Goal: Task Accomplishment & Management: Use online tool/utility

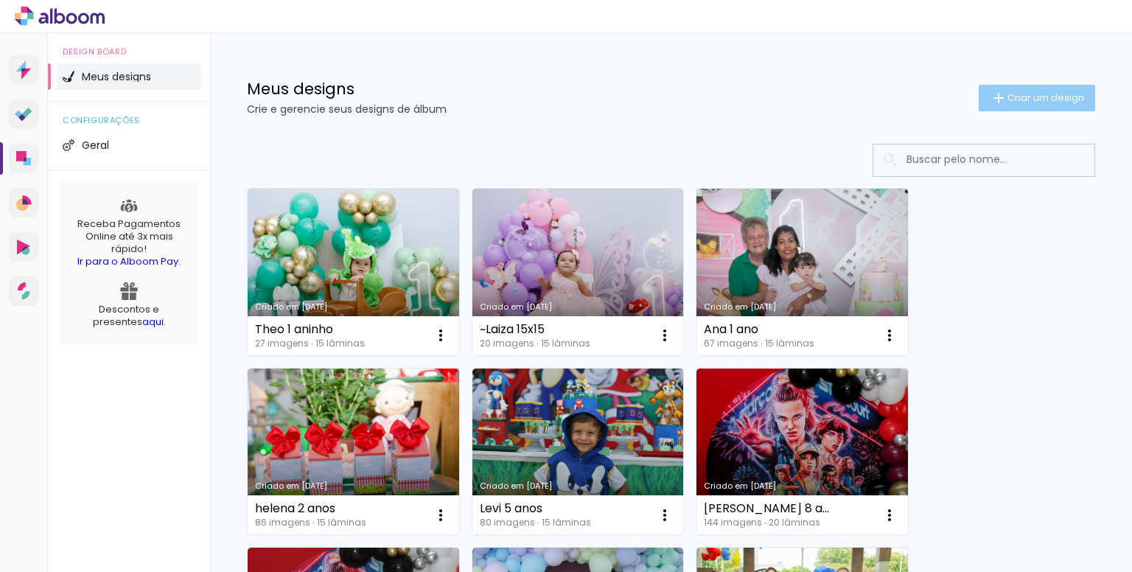
click at [1035, 97] on span "Criar um design" at bounding box center [1046, 98] width 77 height 10
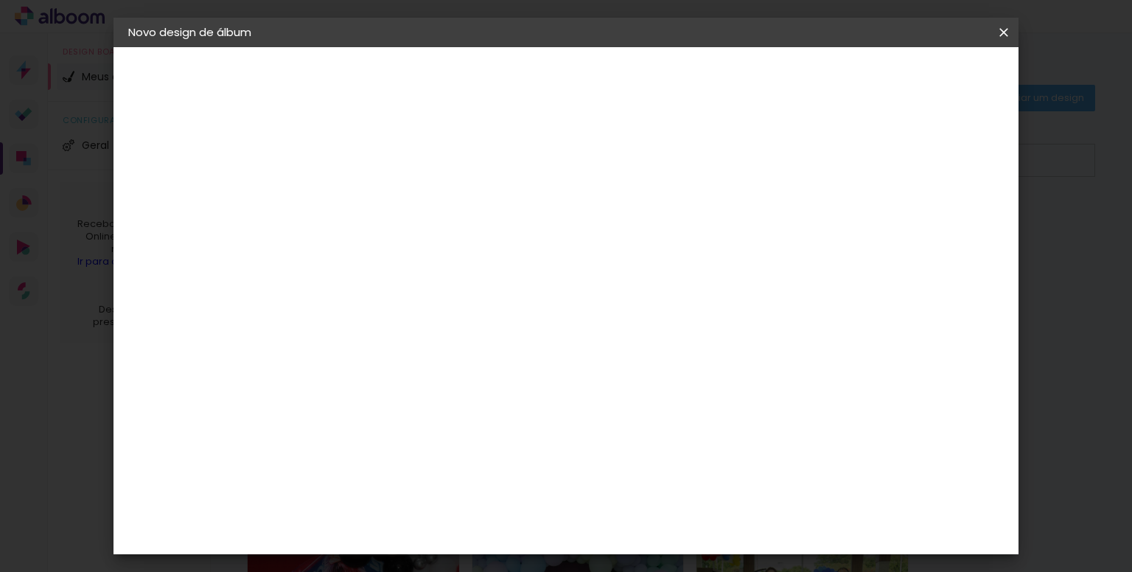
click at [369, 192] on input at bounding box center [369, 197] width 0 height 23
type input "Madalena 1 ano"
type paper-input "Madalena 1 ano"
click at [0, 0] on slot "Avançar" at bounding box center [0, 0] width 0 height 0
click at [455, 279] on input at bounding box center [406, 280] width 149 height 18
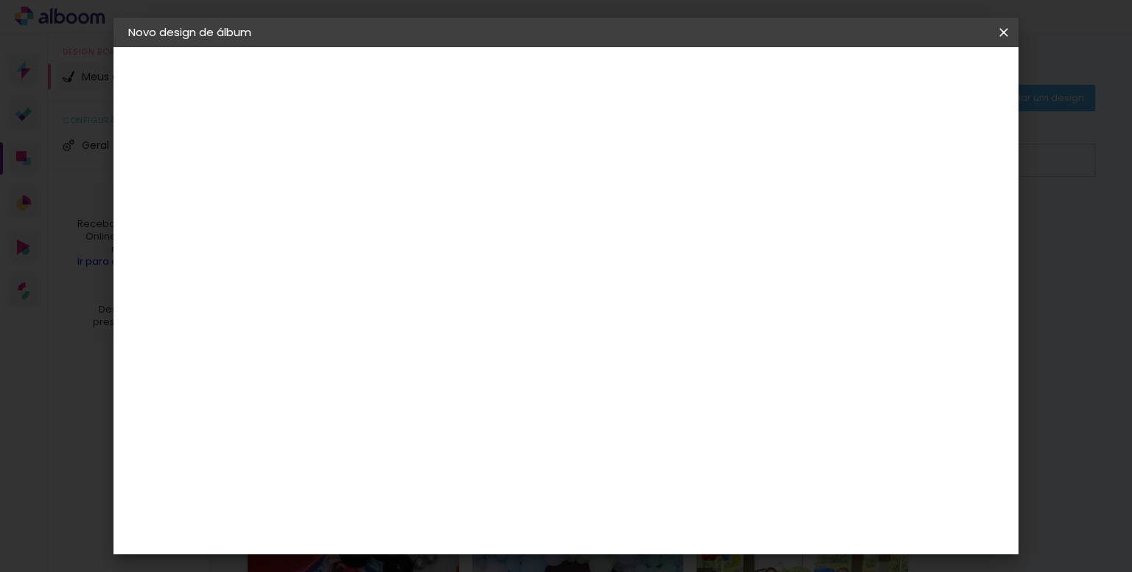
type input "rai"
type paper-input "rai"
click at [393, 334] on div "RaiTai" at bounding box center [376, 333] width 34 height 12
click at [0, 0] on slot "Avançar" at bounding box center [0, 0] width 0 height 0
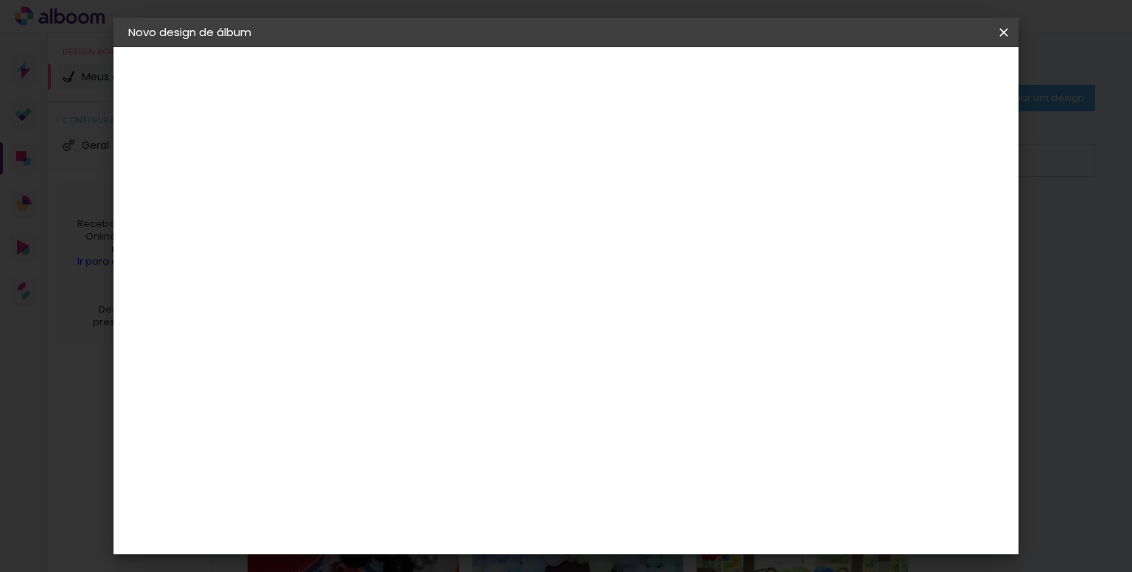
click at [523, 472] on span "15 × 15 cm" at bounding box center [496, 491] width 55 height 39
click at [0, 0] on slot "Avançar" at bounding box center [0, 0] width 0 height 0
click at [758, 157] on div at bounding box center [750, 159] width 13 height 13
type paper-checkbox "on"
click at [841, 76] on span "Iniciar design" at bounding box center [807, 78] width 67 height 10
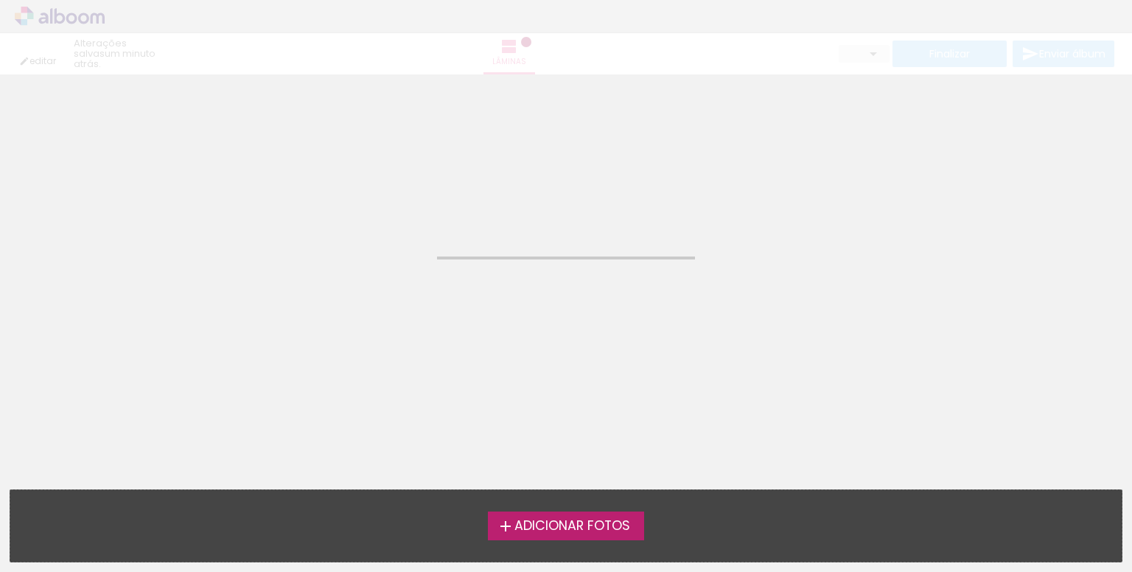
click at [607, 522] on span "Adicionar Fotos" at bounding box center [572, 526] width 116 height 13
click at [0, 0] on input "file" at bounding box center [0, 0] width 0 height 0
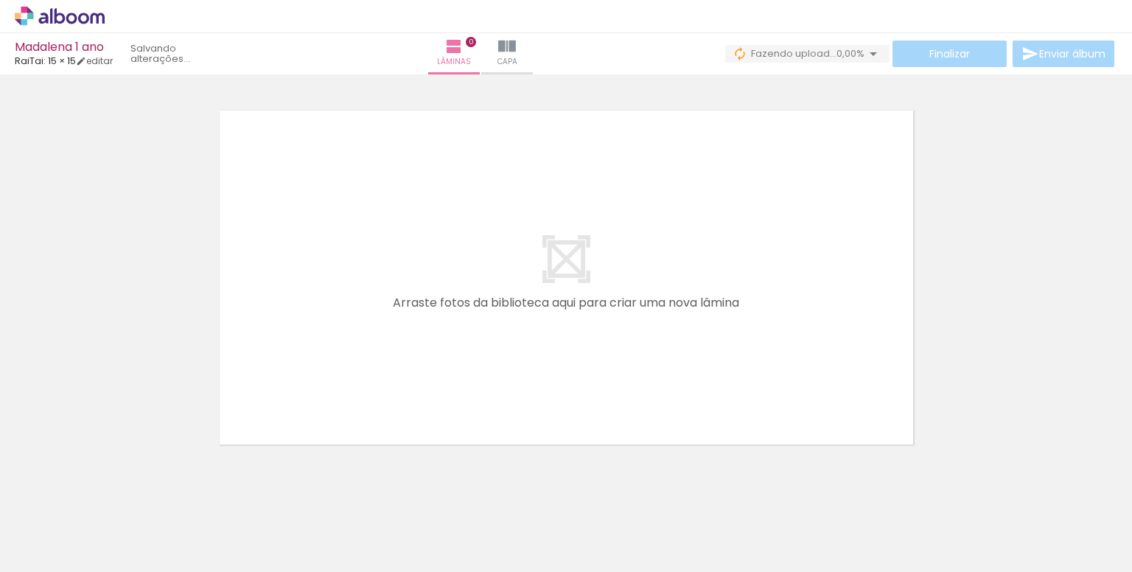
scroll to position [0, 3120]
click at [41, 549] on span "Adicionar Fotos" at bounding box center [52, 552] width 44 height 16
click at [0, 0] on input "file" at bounding box center [0, 0] width 0 height 0
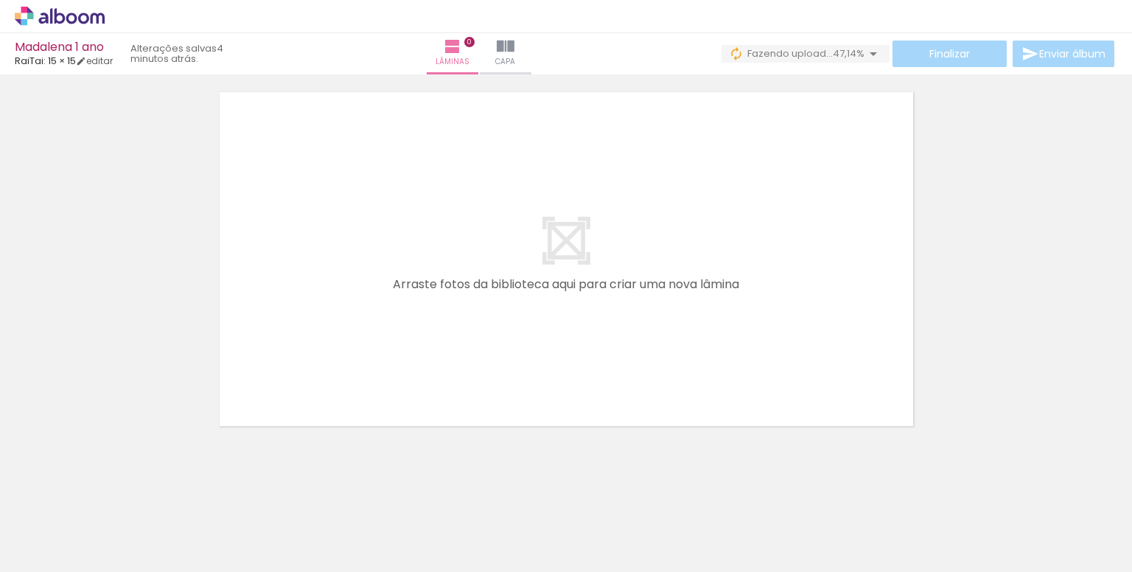
scroll to position [46, 0]
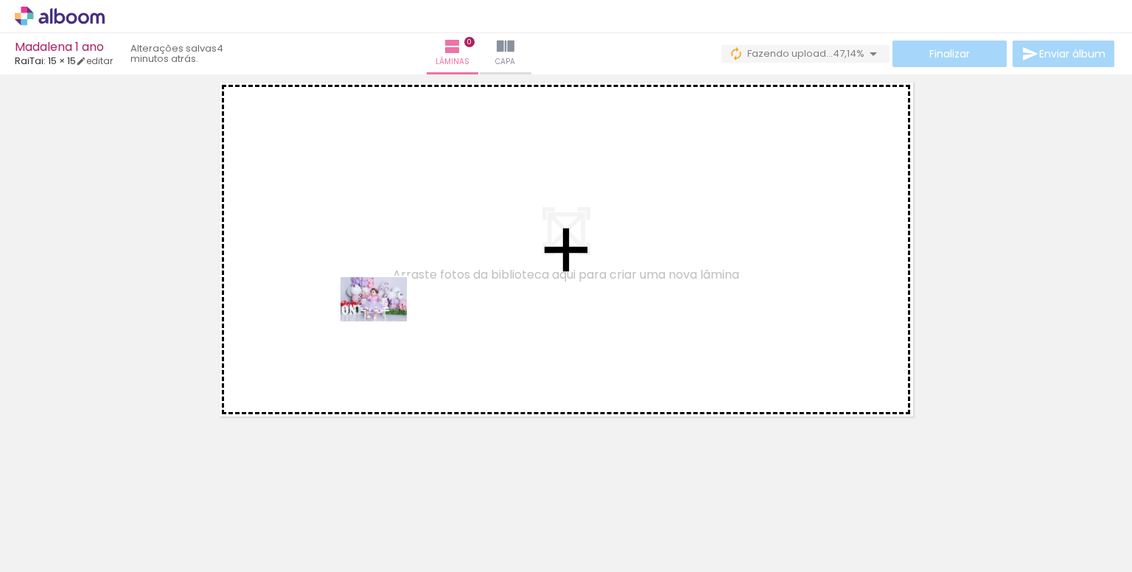
drag, startPoint x: 171, startPoint y: 542, endPoint x: 385, endPoint y: 321, distance: 307.0
click at [385, 321] on quentale-workspace at bounding box center [566, 286] width 1132 height 572
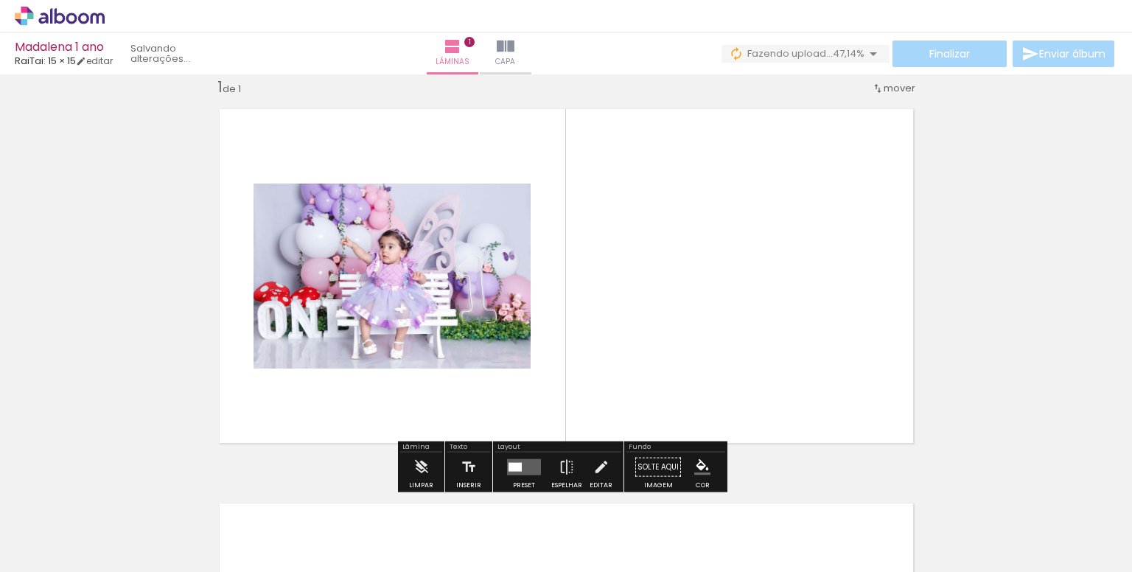
scroll to position [18, 0]
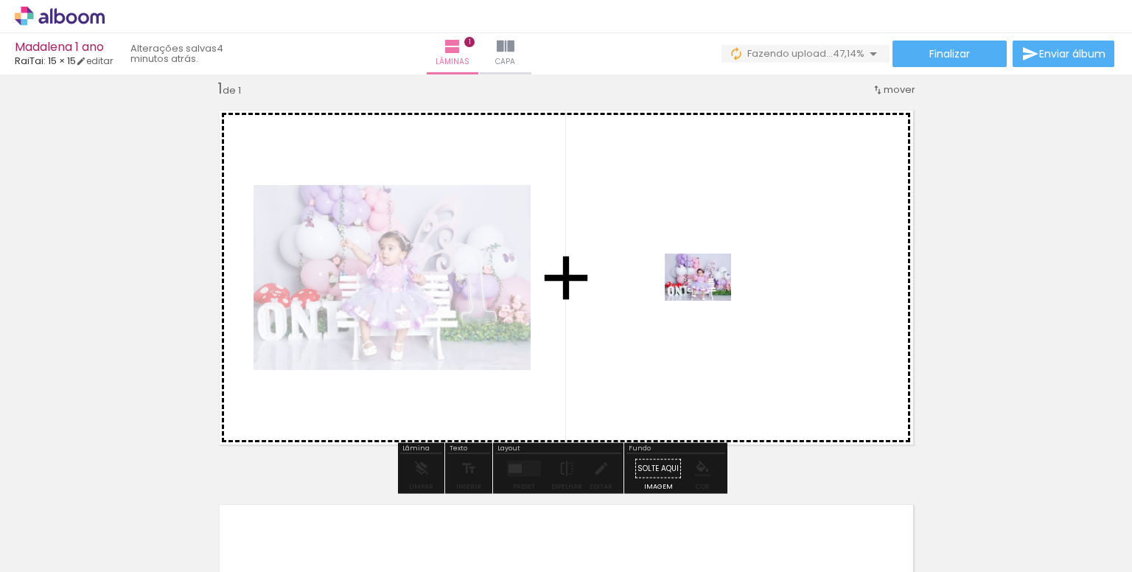
drag, startPoint x: 320, startPoint y: 554, endPoint x: 710, endPoint y: 298, distance: 466.3
click at [710, 298] on quentale-workspace at bounding box center [566, 286] width 1132 height 572
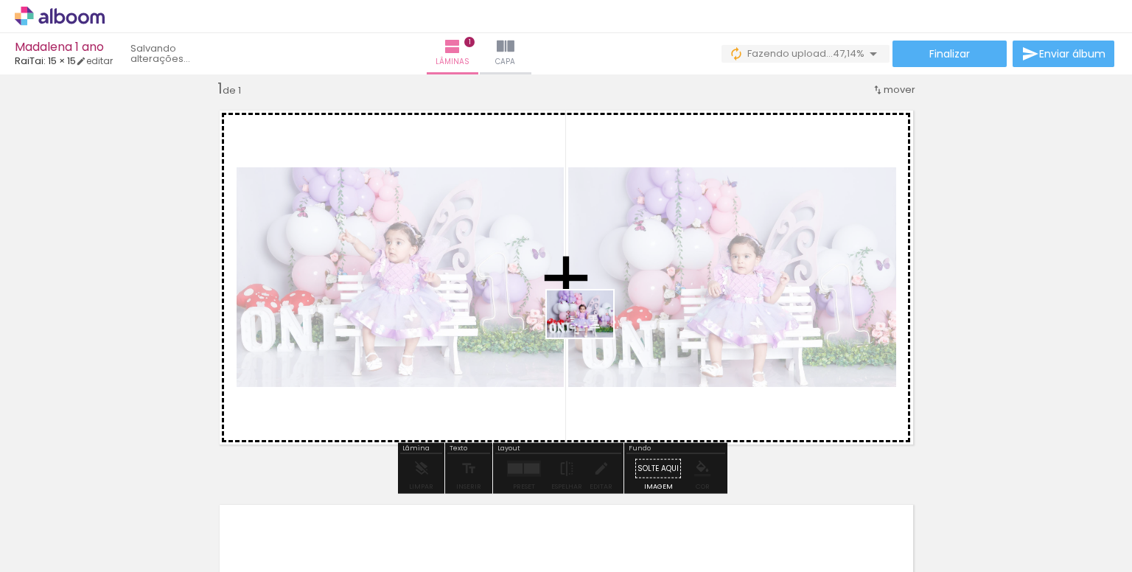
drag, startPoint x: 403, startPoint y: 540, endPoint x: 591, endPoint y: 335, distance: 278.6
click at [591, 335] on quentale-workspace at bounding box center [566, 286] width 1132 height 572
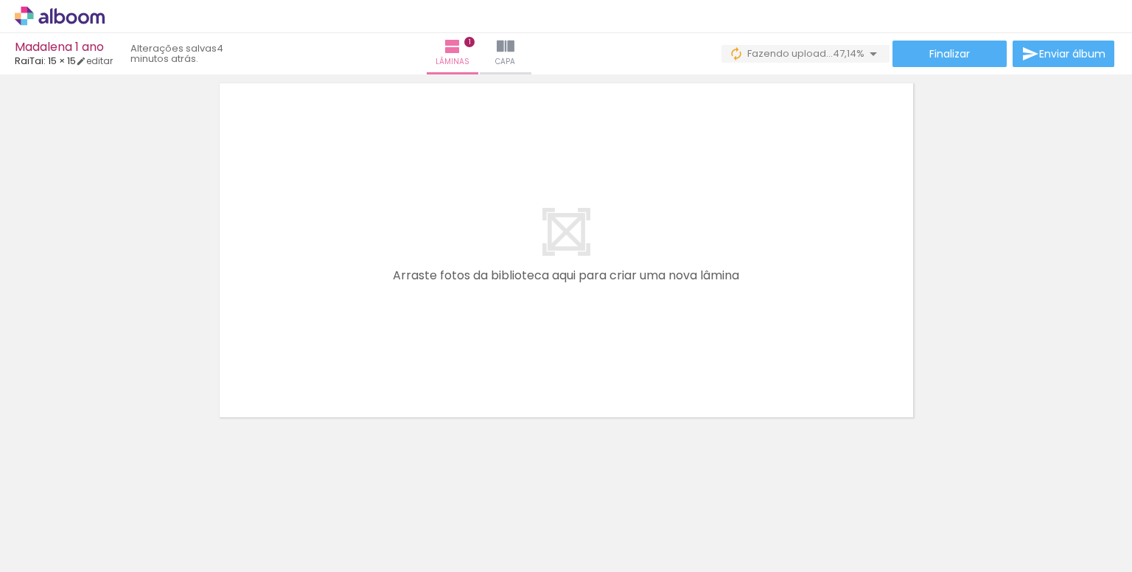
scroll to position [0, 332]
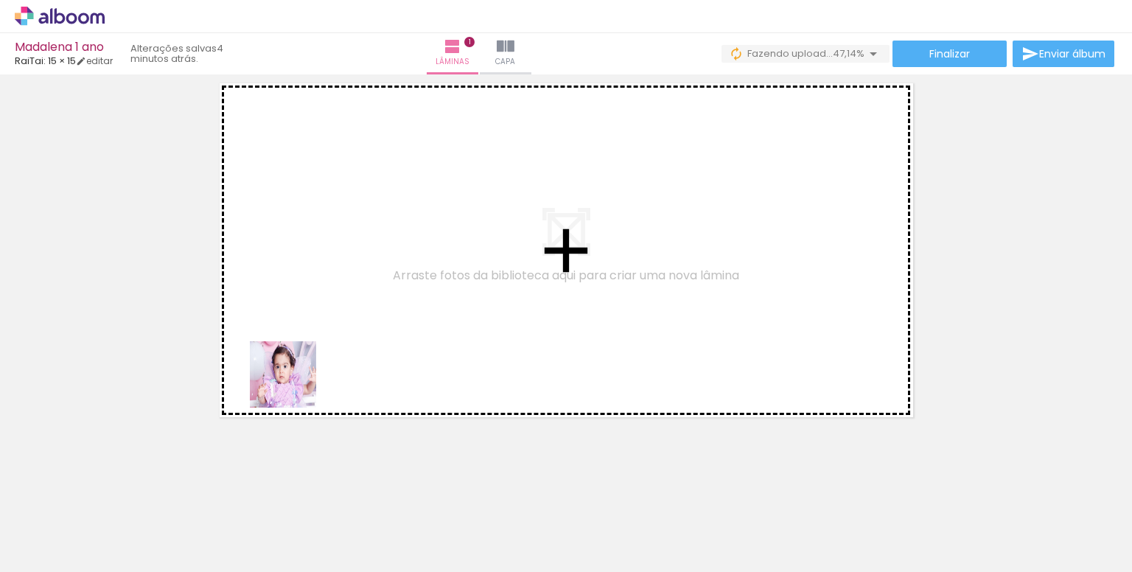
drag, startPoint x: 221, startPoint y: 522, endPoint x: 310, endPoint y: 313, distance: 226.6
click at [310, 313] on quentale-workspace at bounding box center [566, 286] width 1132 height 572
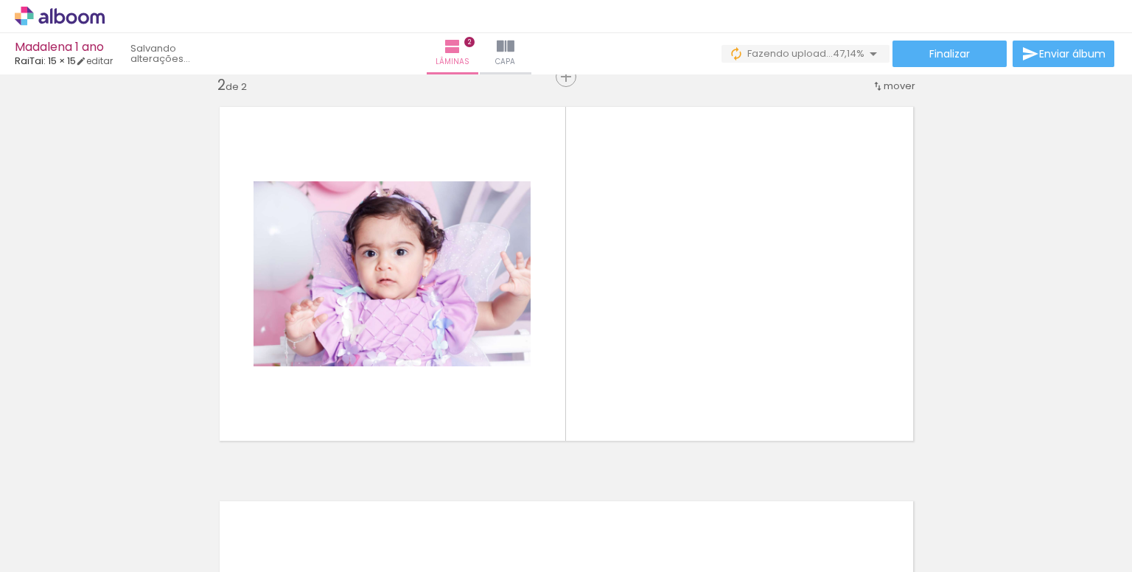
scroll to position [413, 0]
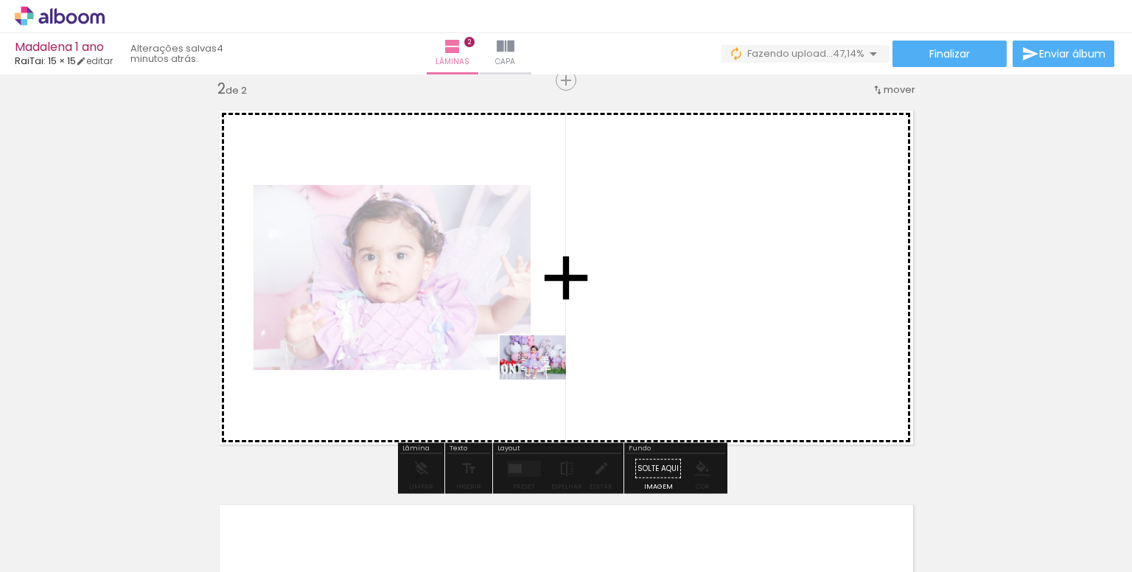
drag, startPoint x: 331, startPoint y: 531, endPoint x: 552, endPoint y: 383, distance: 266.2
click at [599, 345] on quentale-workspace at bounding box center [566, 286] width 1132 height 572
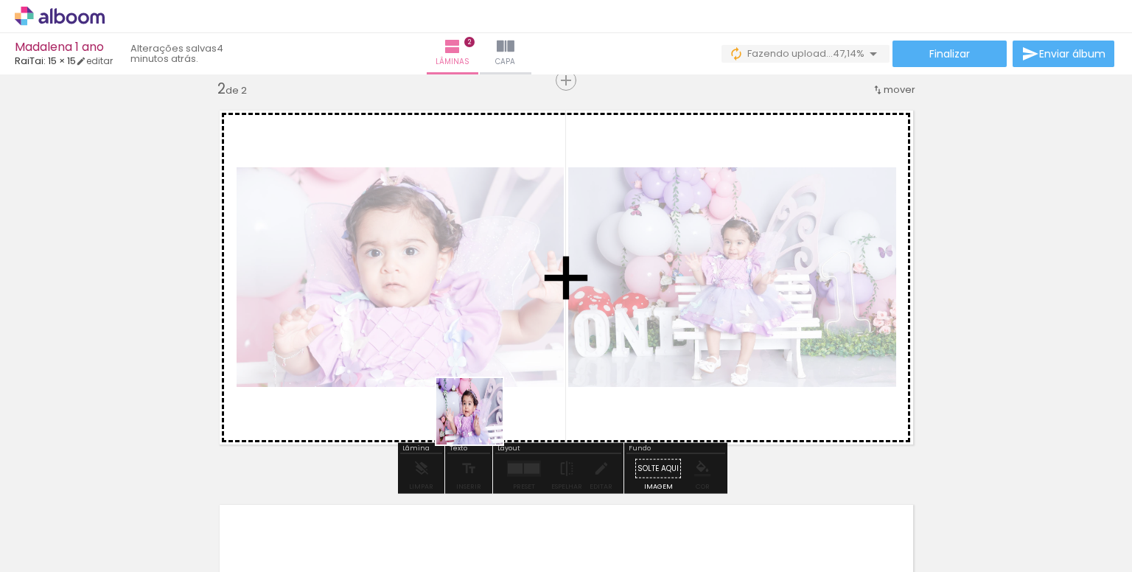
drag, startPoint x: 407, startPoint y: 529, endPoint x: 513, endPoint y: 357, distance: 201.9
click at [513, 357] on quentale-workspace at bounding box center [566, 286] width 1132 height 572
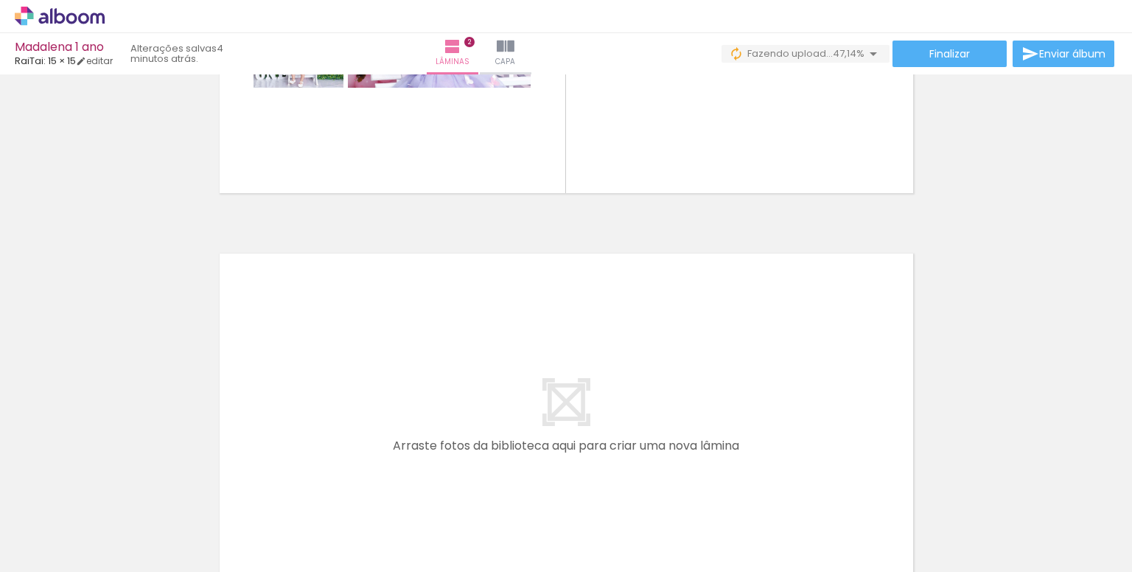
scroll to position [708, 0]
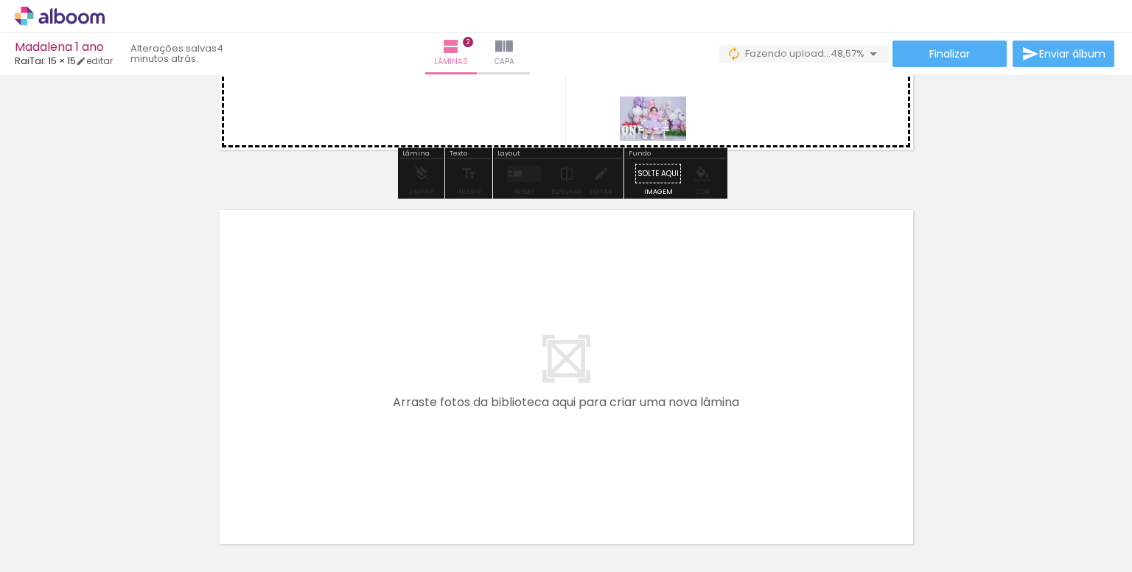
drag, startPoint x: 654, startPoint y: 515, endPoint x: 664, endPoint y: 141, distance: 374.6
click at [664, 141] on quentale-workspace at bounding box center [566, 286] width 1132 height 572
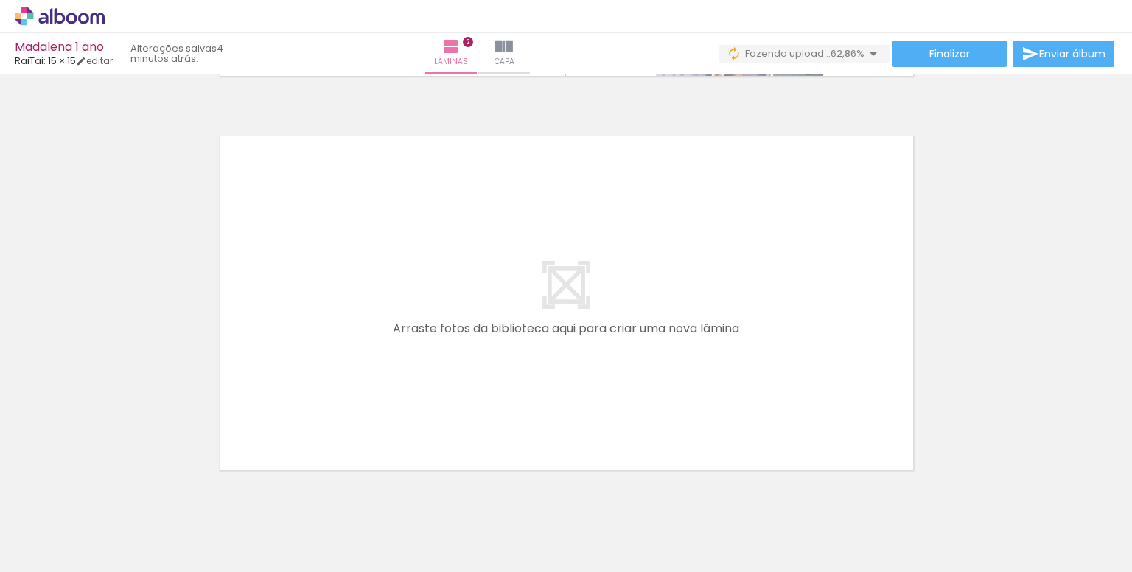
scroll to position [0, 821]
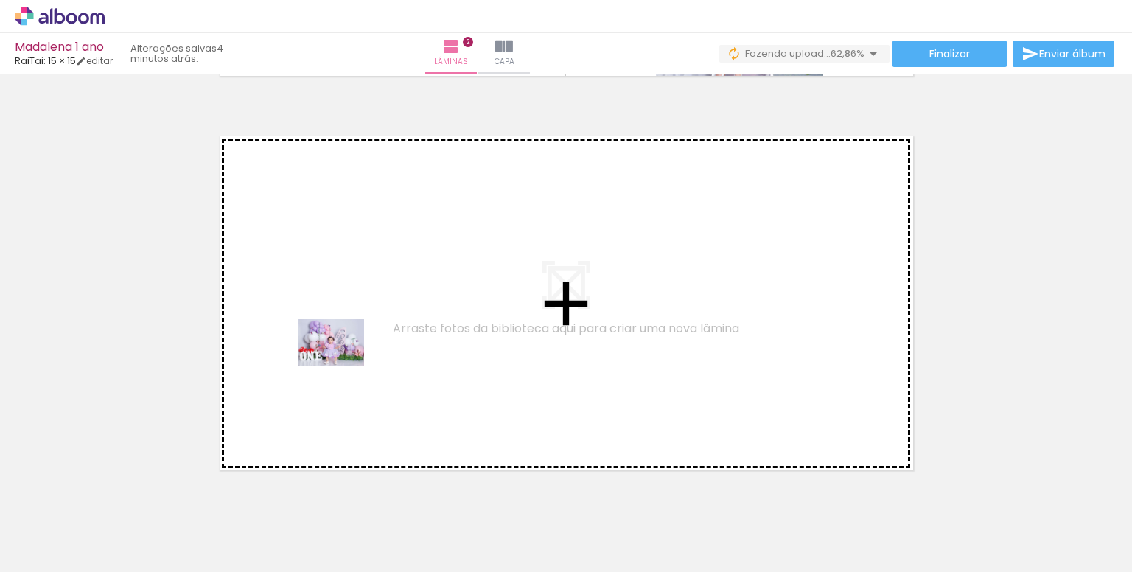
drag, startPoint x: 227, startPoint y: 537, endPoint x: 346, endPoint y: 356, distance: 216.7
click at [346, 356] on quentale-workspace at bounding box center [566, 286] width 1132 height 572
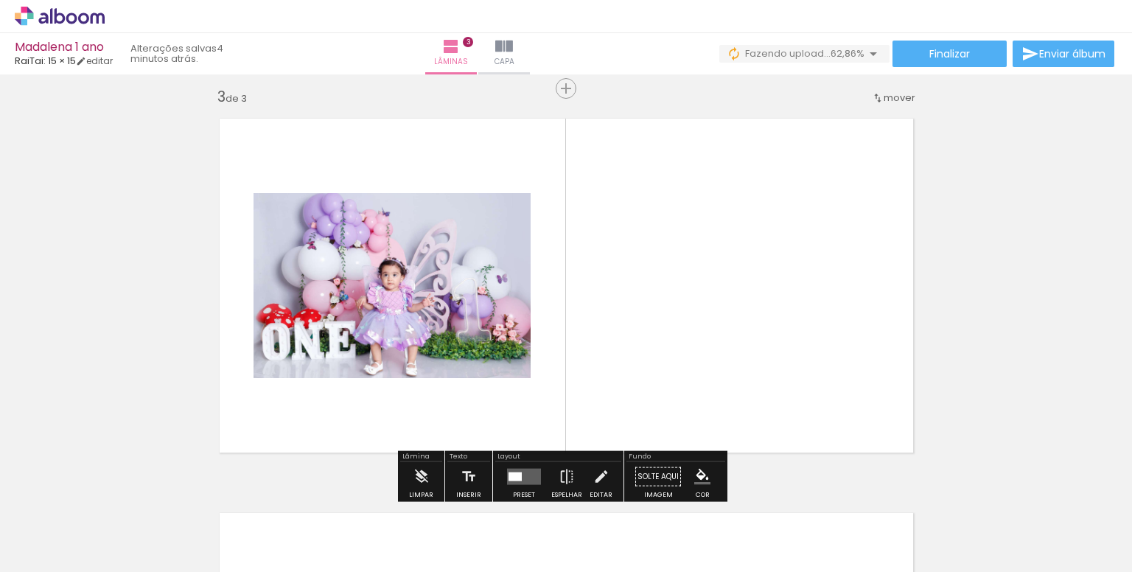
scroll to position [807, 0]
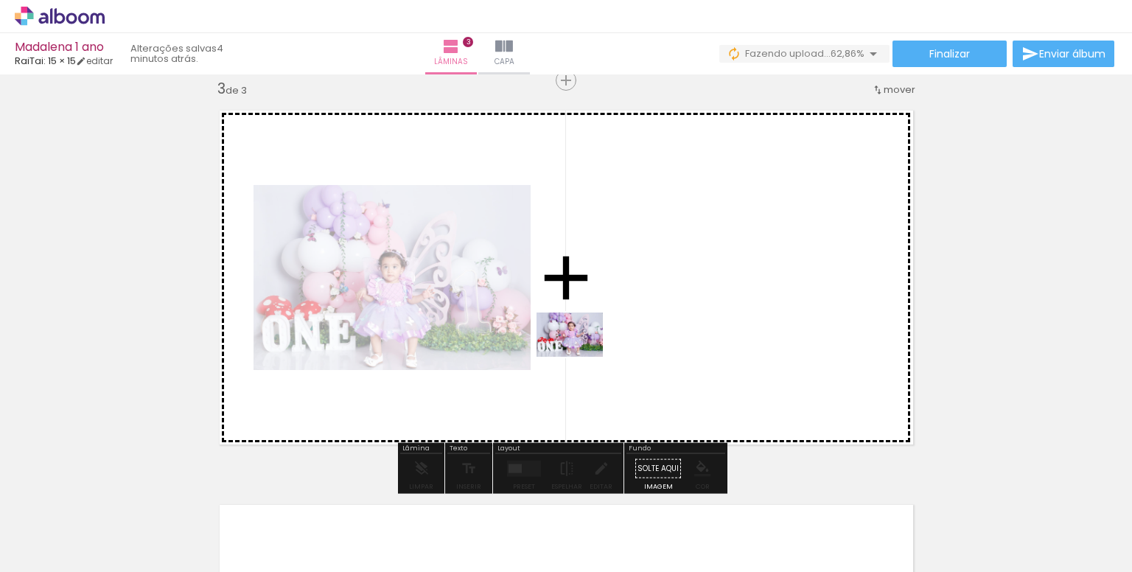
drag, startPoint x: 330, startPoint y: 526, endPoint x: 583, endPoint y: 357, distance: 304.0
click at [583, 357] on quentale-workspace at bounding box center [566, 286] width 1132 height 572
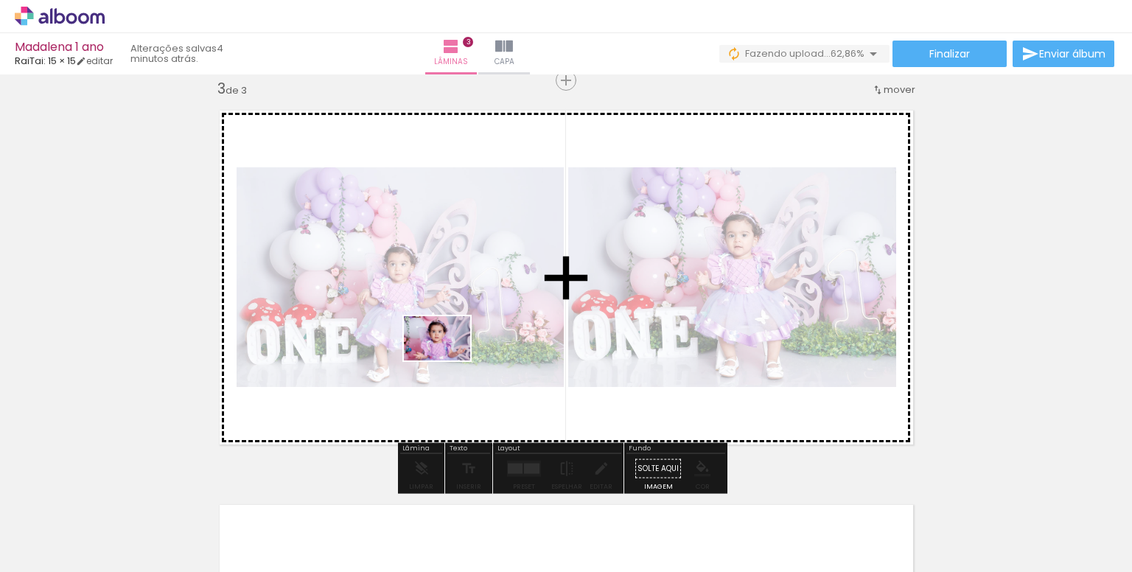
drag, startPoint x: 400, startPoint y: 532, endPoint x: 448, endPoint y: 360, distance: 178.3
click at [448, 360] on quentale-workspace at bounding box center [566, 286] width 1132 height 572
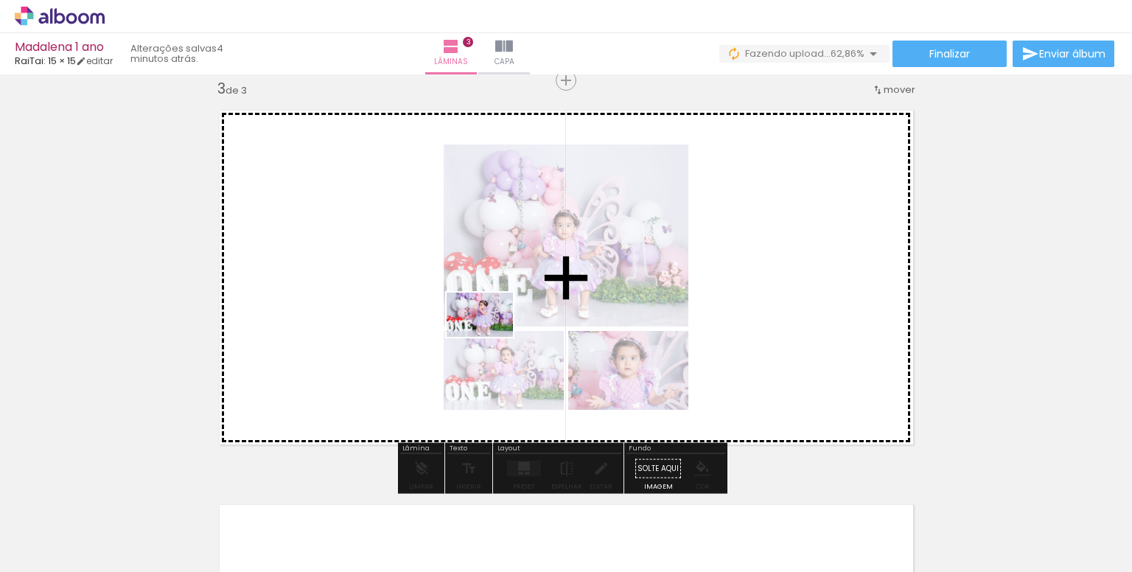
drag, startPoint x: 497, startPoint y: 534, endPoint x: 497, endPoint y: 346, distance: 187.9
click at [489, 332] on quentale-workspace at bounding box center [566, 286] width 1132 height 572
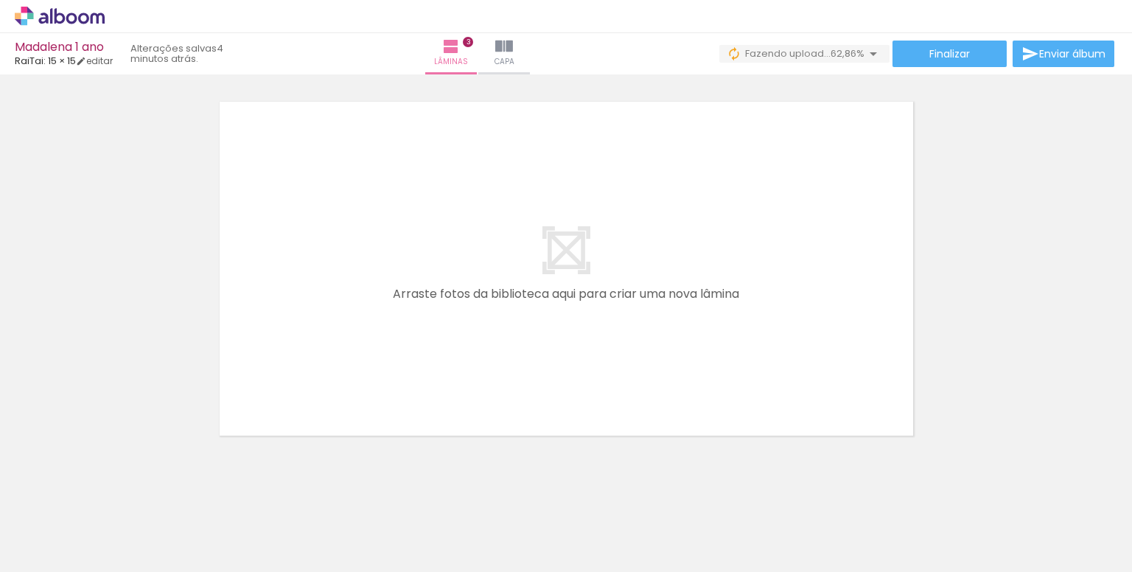
scroll to position [1229, 0]
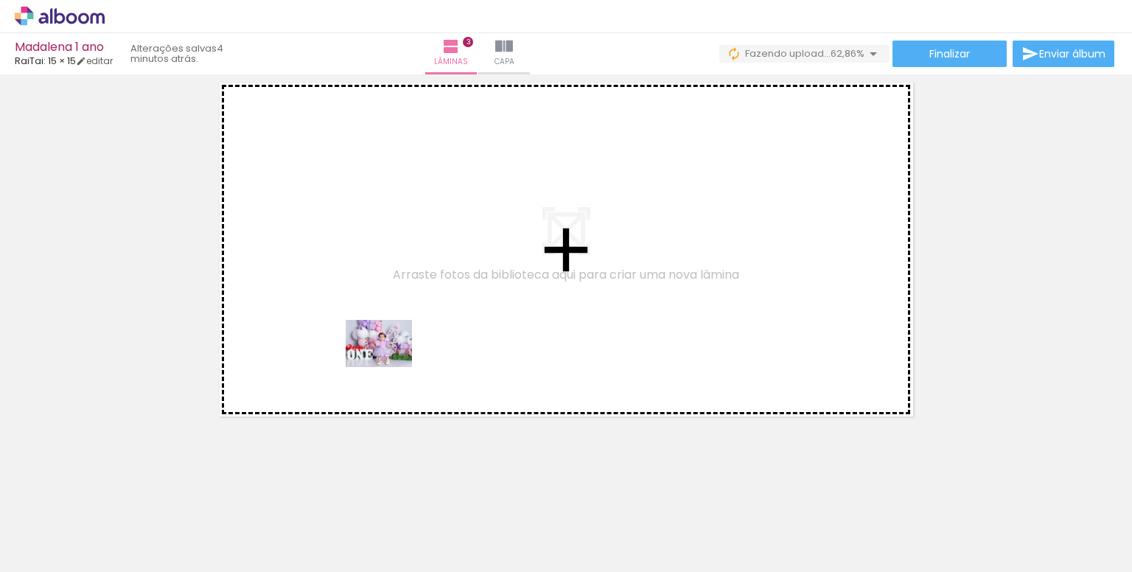
drag, startPoint x: 338, startPoint y: 528, endPoint x: 394, endPoint y: 353, distance: 183.4
click at [392, 351] on quentale-workspace at bounding box center [566, 286] width 1132 height 572
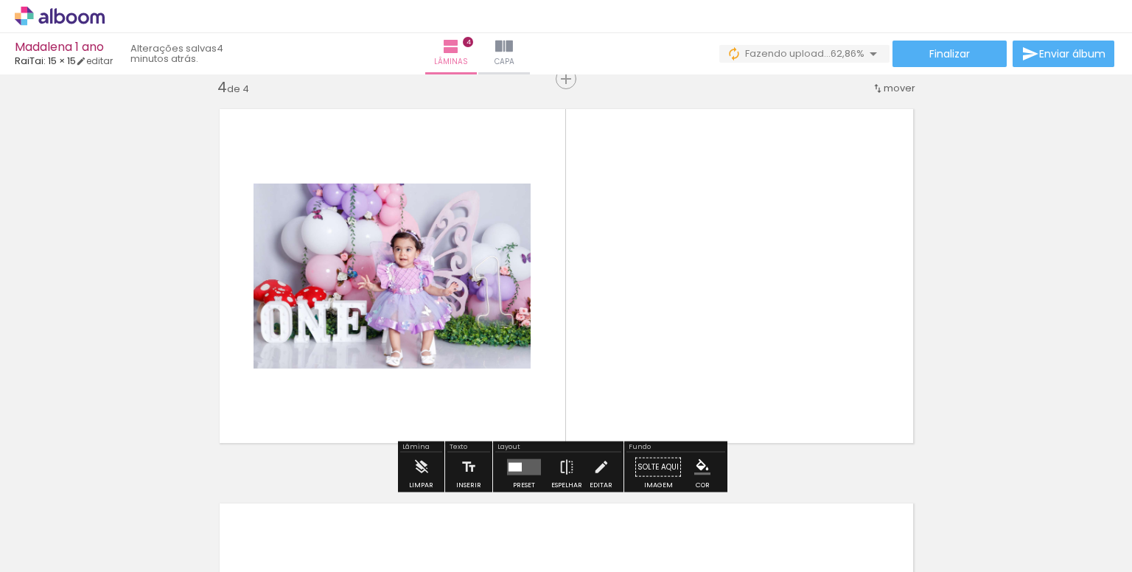
scroll to position [1201, 0]
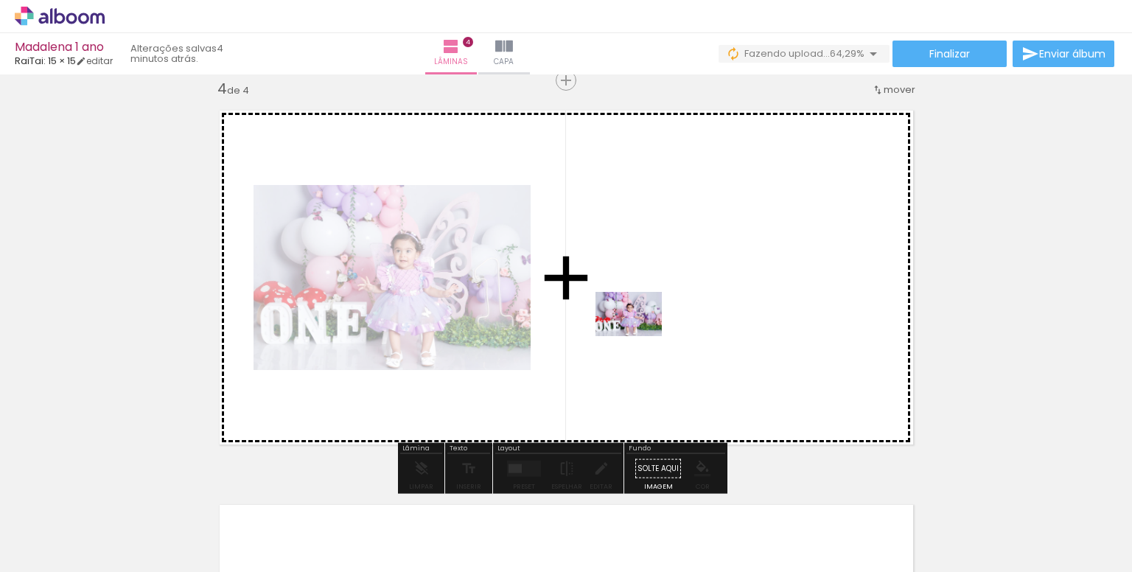
drag, startPoint x: 434, startPoint y: 545, endPoint x: 640, endPoint y: 336, distance: 293.4
click at [640, 336] on quentale-workspace at bounding box center [566, 286] width 1132 height 572
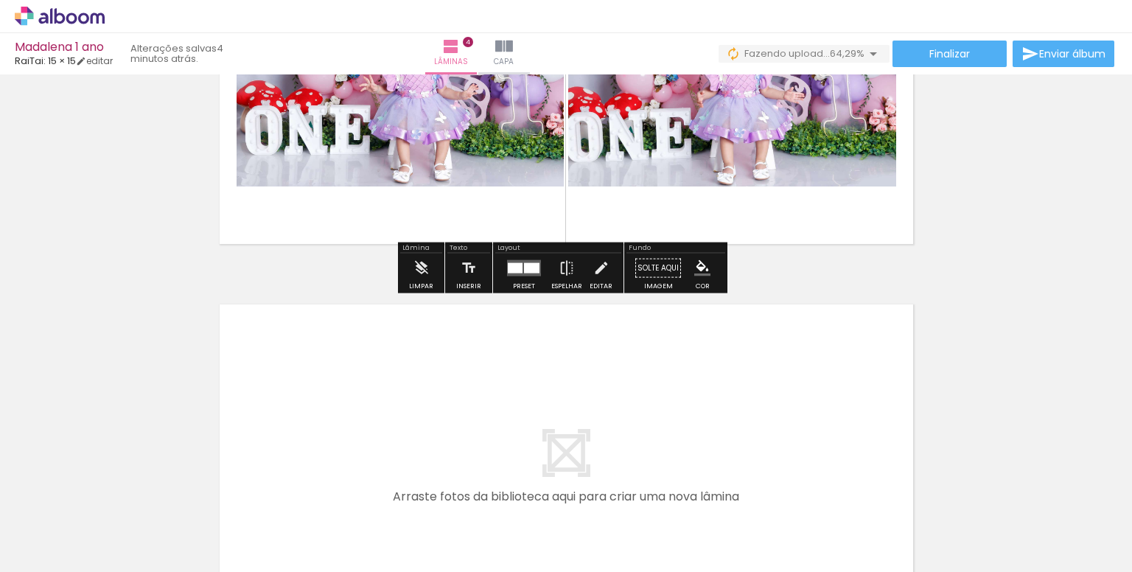
scroll to position [1422, 0]
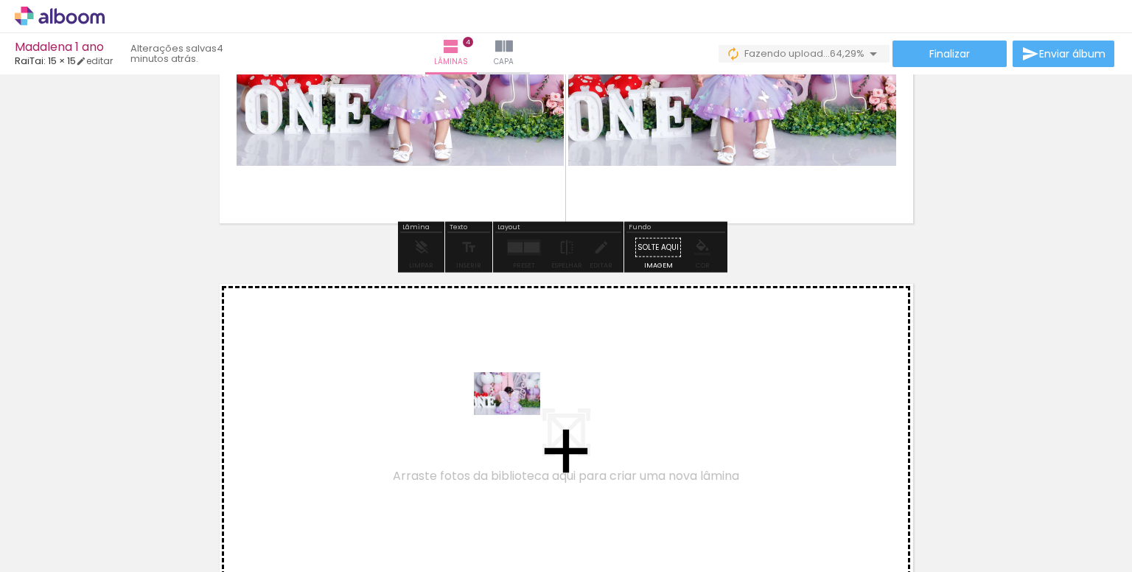
drag, startPoint x: 650, startPoint y: 530, endPoint x: 516, endPoint y: 413, distance: 178.1
click at [516, 413] on quentale-workspace at bounding box center [566, 286] width 1132 height 572
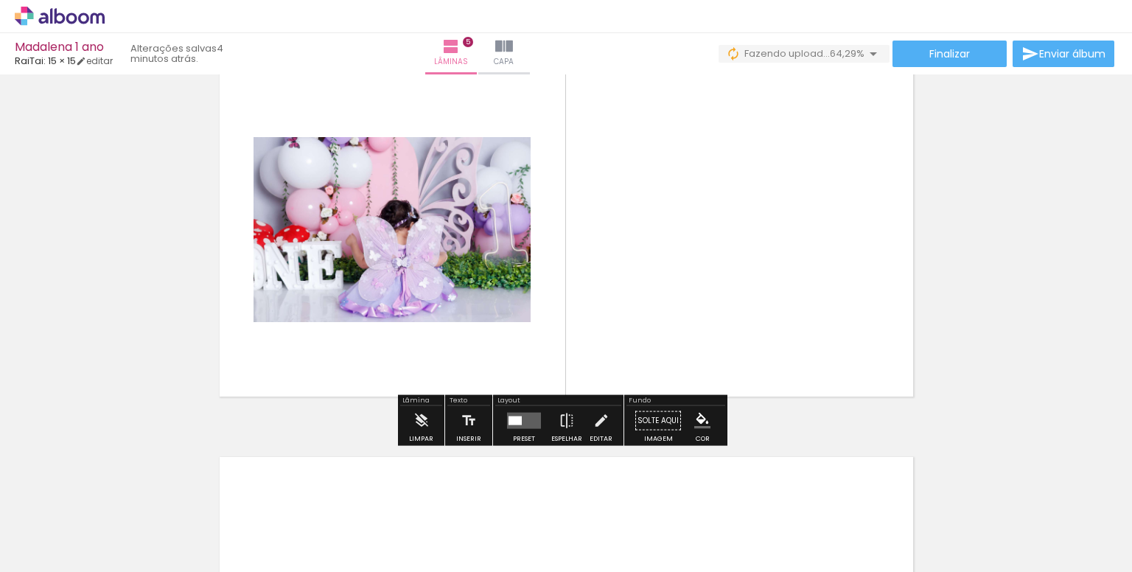
scroll to position [1660, 0]
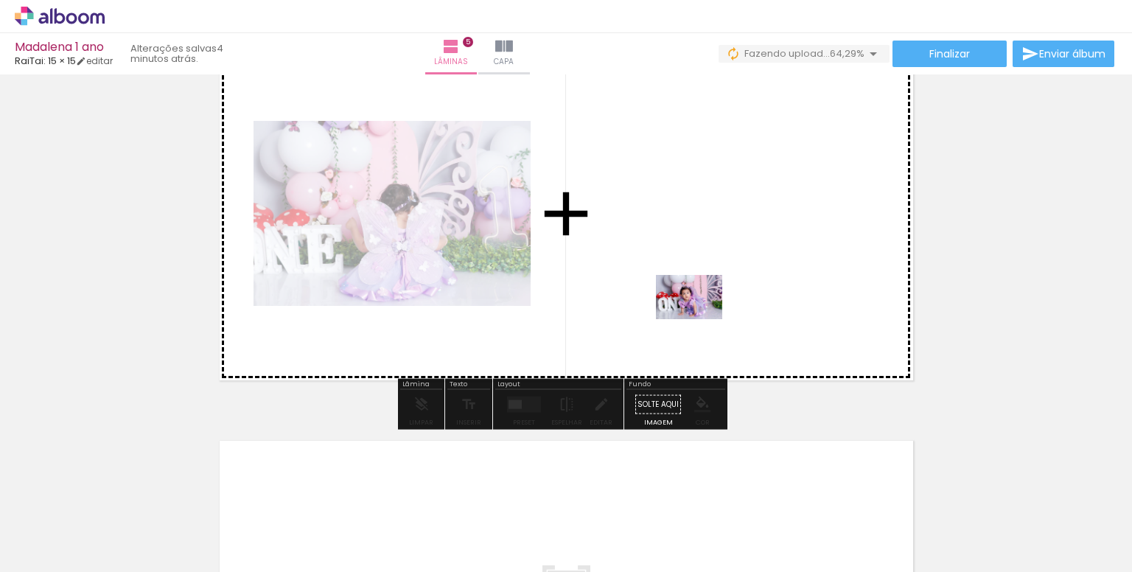
drag, startPoint x: 741, startPoint y: 539, endPoint x: 699, endPoint y: 287, distance: 255.5
click at [699, 287] on quentale-workspace at bounding box center [566, 286] width 1132 height 572
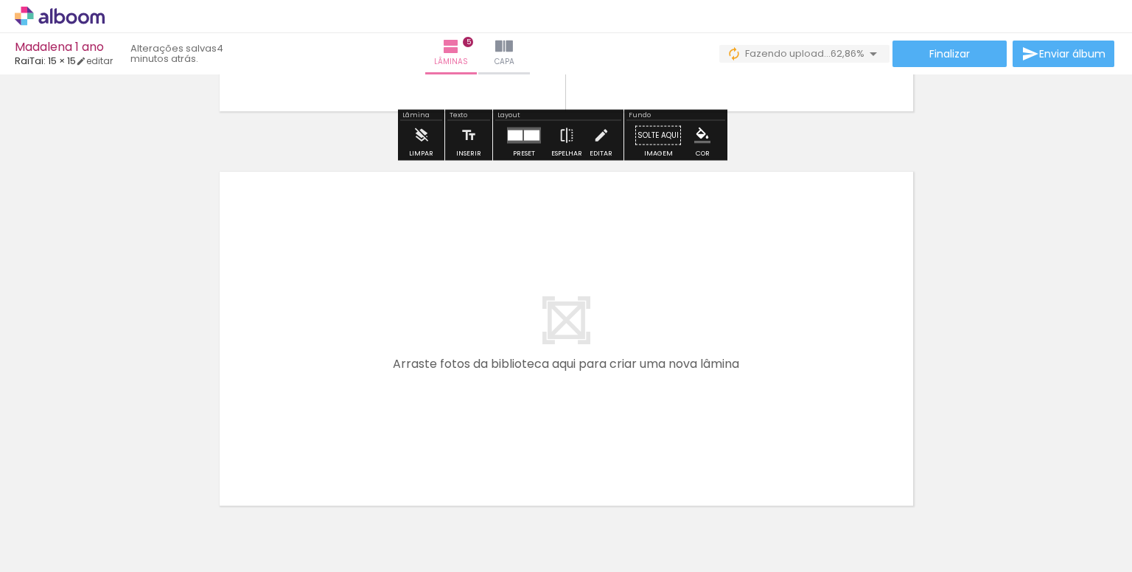
scroll to position [1955, 0]
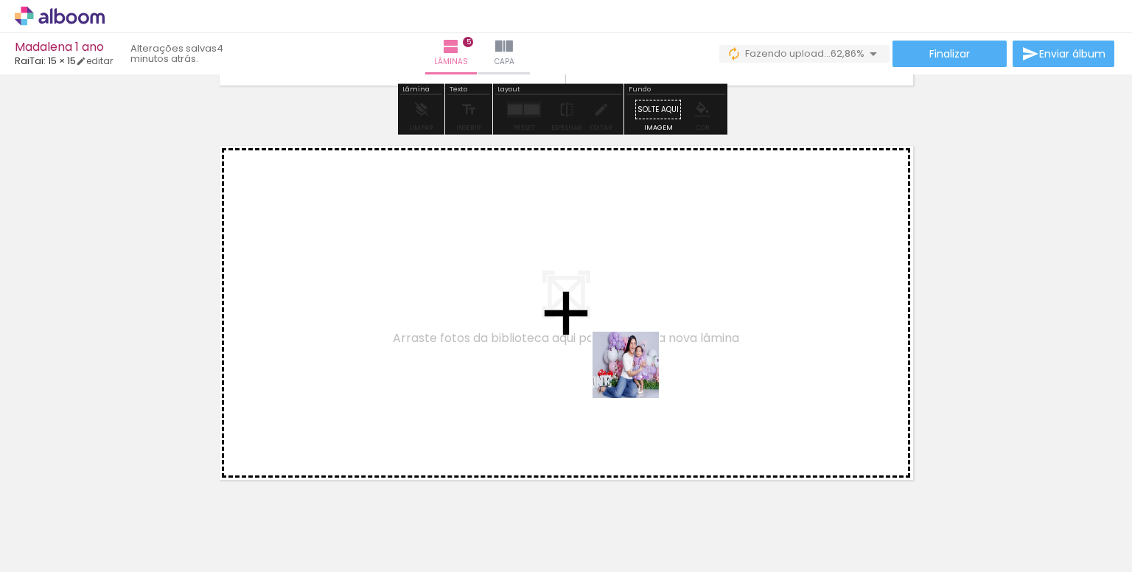
drag, startPoint x: 892, startPoint y: 525, endPoint x: 530, endPoint y: 326, distance: 413.0
click at [530, 326] on quentale-workspace at bounding box center [566, 286] width 1132 height 572
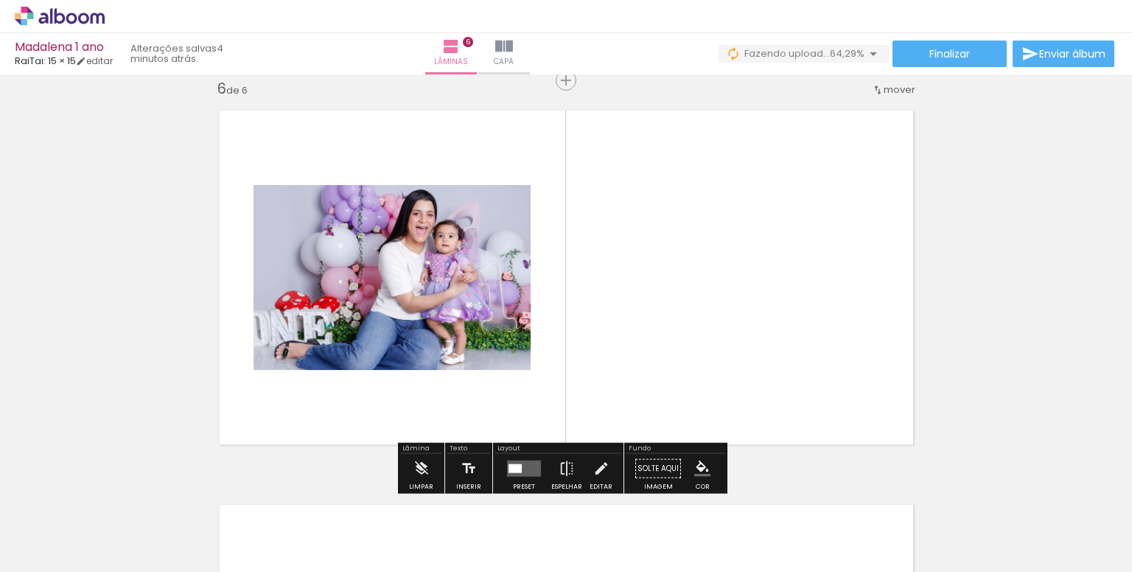
scroll to position [0, 1900]
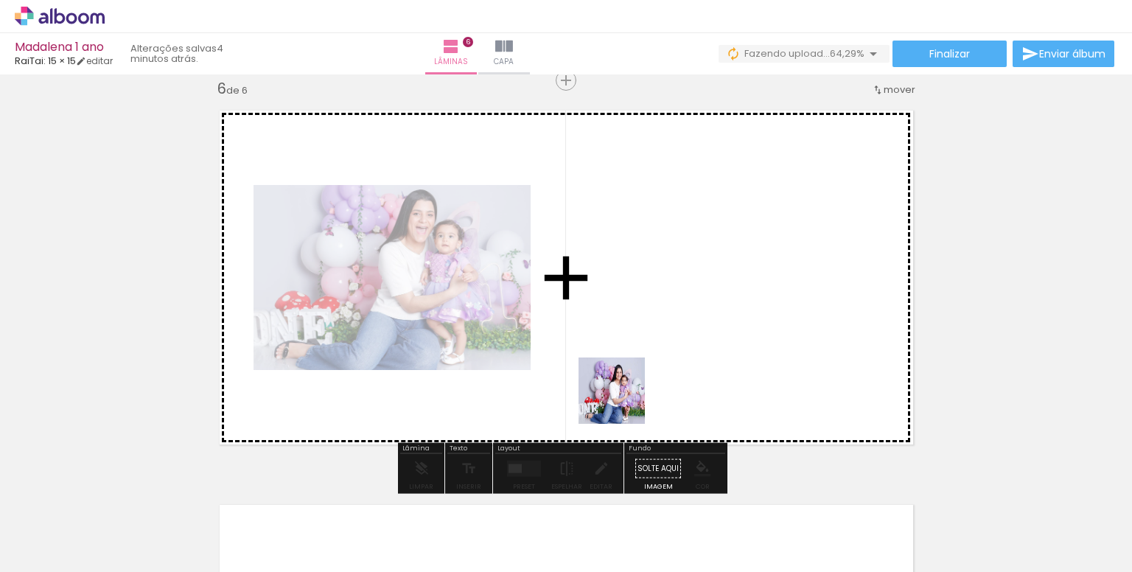
drag, startPoint x: 405, startPoint y: 525, endPoint x: 671, endPoint y: 364, distance: 310.8
click at [671, 364] on quentale-workspace at bounding box center [566, 286] width 1132 height 572
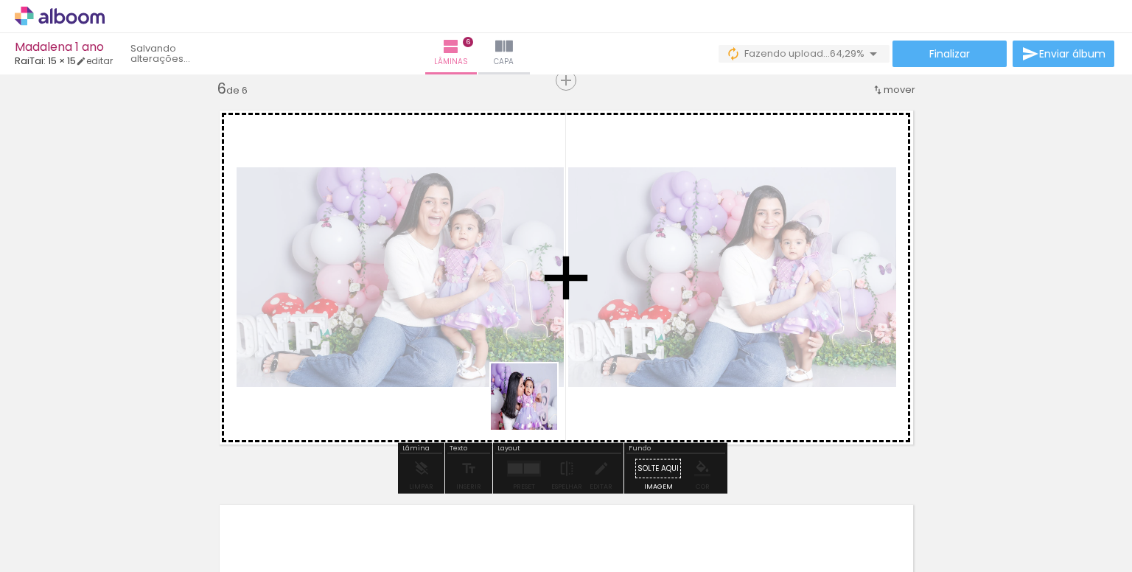
drag, startPoint x: 492, startPoint y: 531, endPoint x: 542, endPoint y: 363, distance: 175.4
click at [542, 363] on quentale-workspace at bounding box center [566, 286] width 1132 height 572
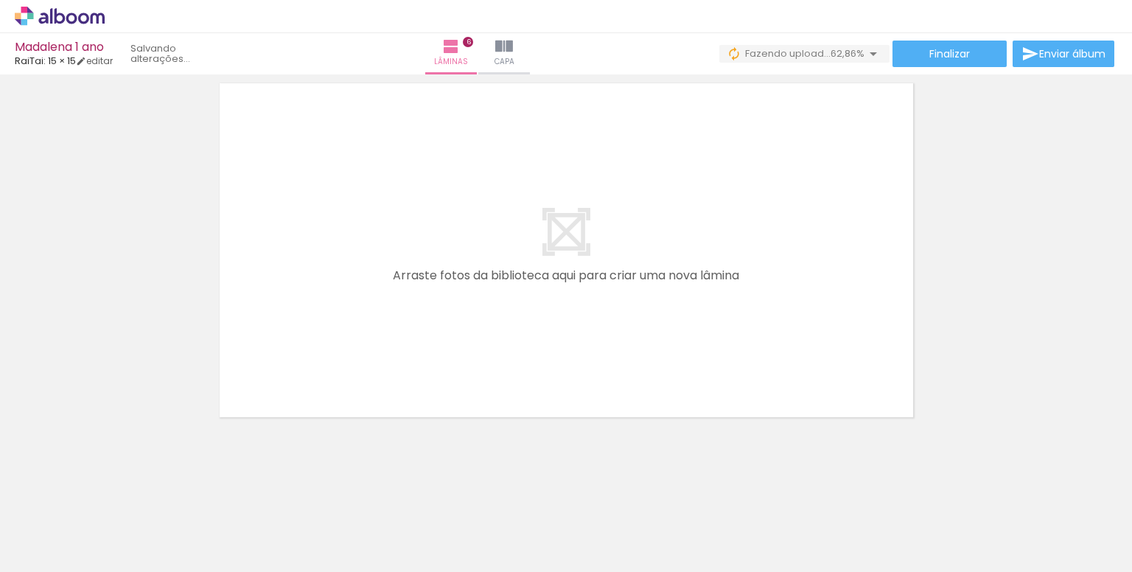
scroll to position [0, 2369]
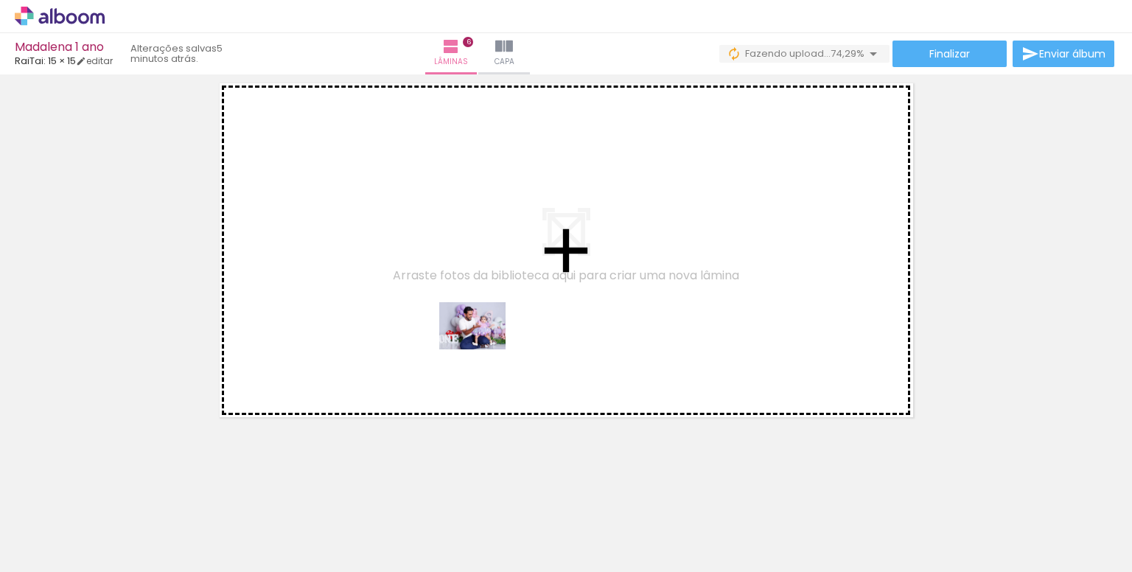
drag, startPoint x: 573, startPoint y: 535, endPoint x: 483, endPoint y: 346, distance: 209.0
click at [483, 346] on quentale-workspace at bounding box center [566, 286] width 1132 height 572
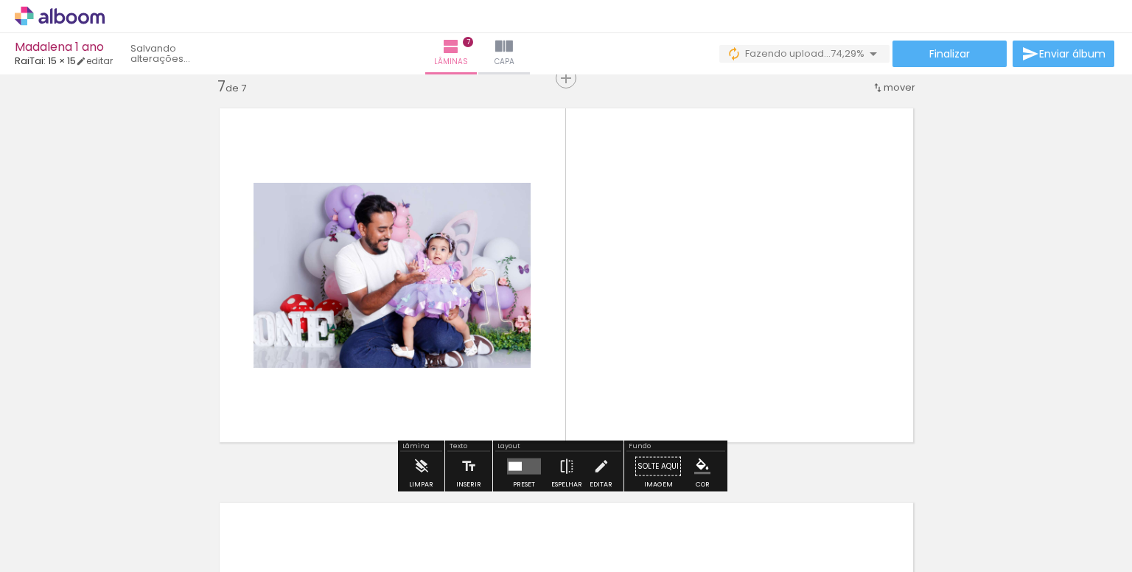
scroll to position [2384, 0]
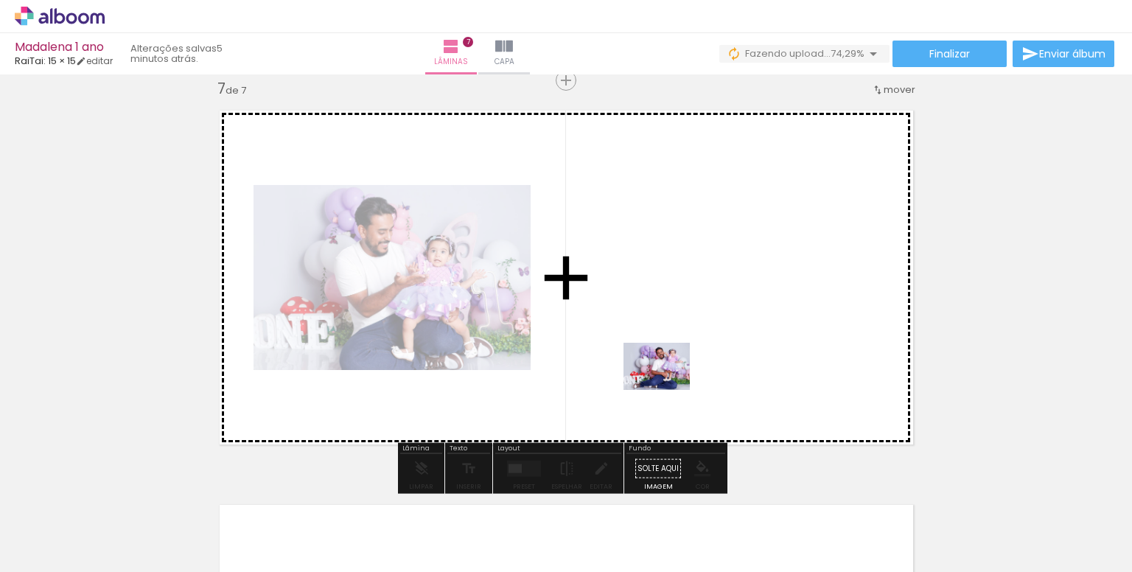
drag, startPoint x: 522, startPoint y: 523, endPoint x: 674, endPoint y: 375, distance: 211.6
click at [674, 375] on quentale-workspace at bounding box center [566, 286] width 1132 height 572
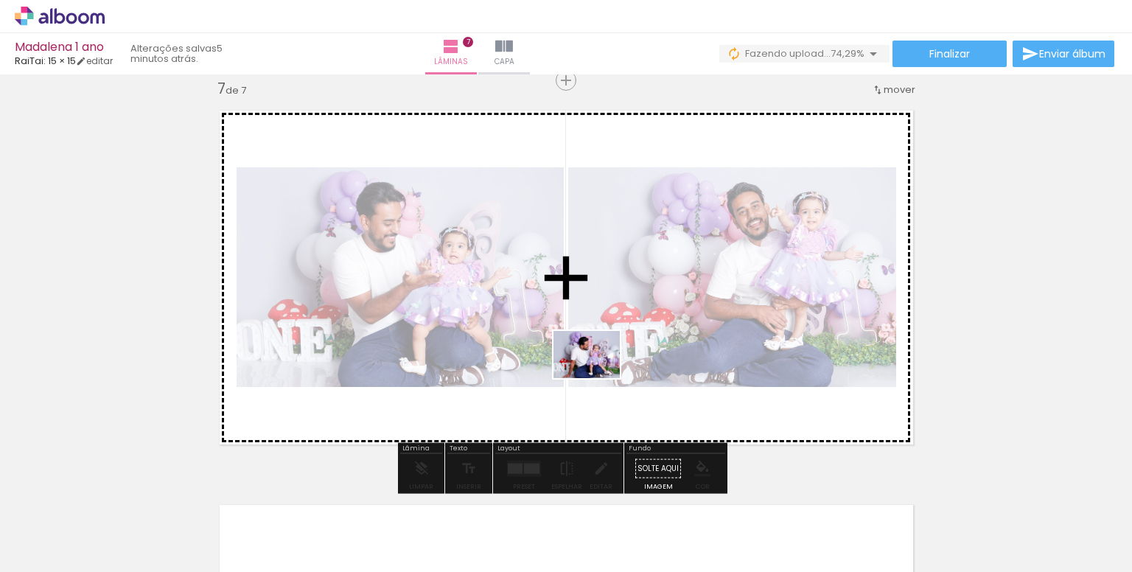
drag, startPoint x: 742, startPoint y: 530, endPoint x: 598, endPoint y: 375, distance: 211.7
click at [598, 375] on quentale-workspace at bounding box center [566, 286] width 1132 height 572
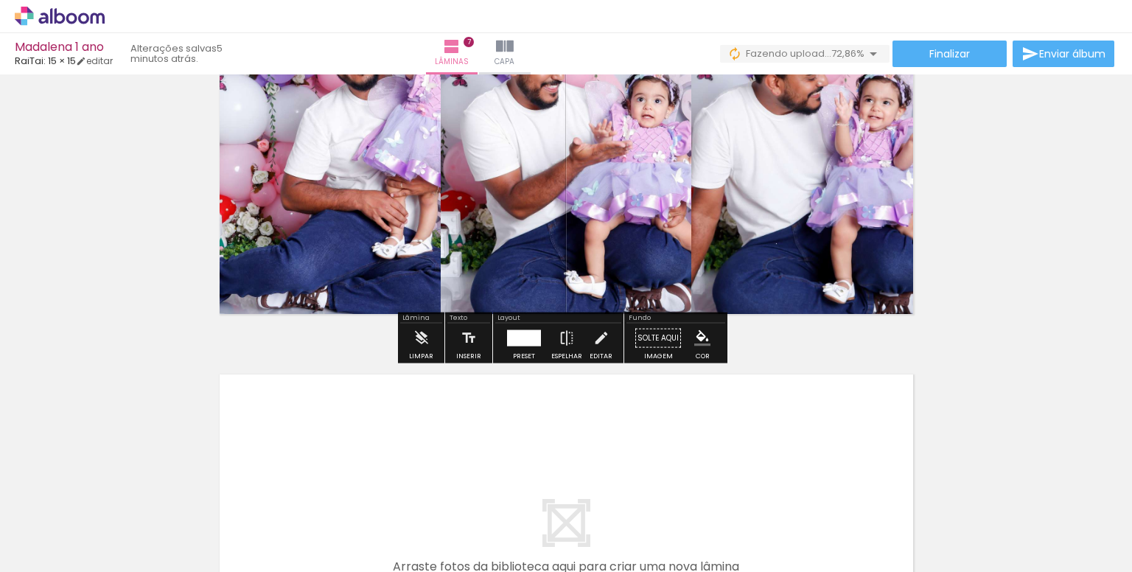
scroll to position [2605, 0]
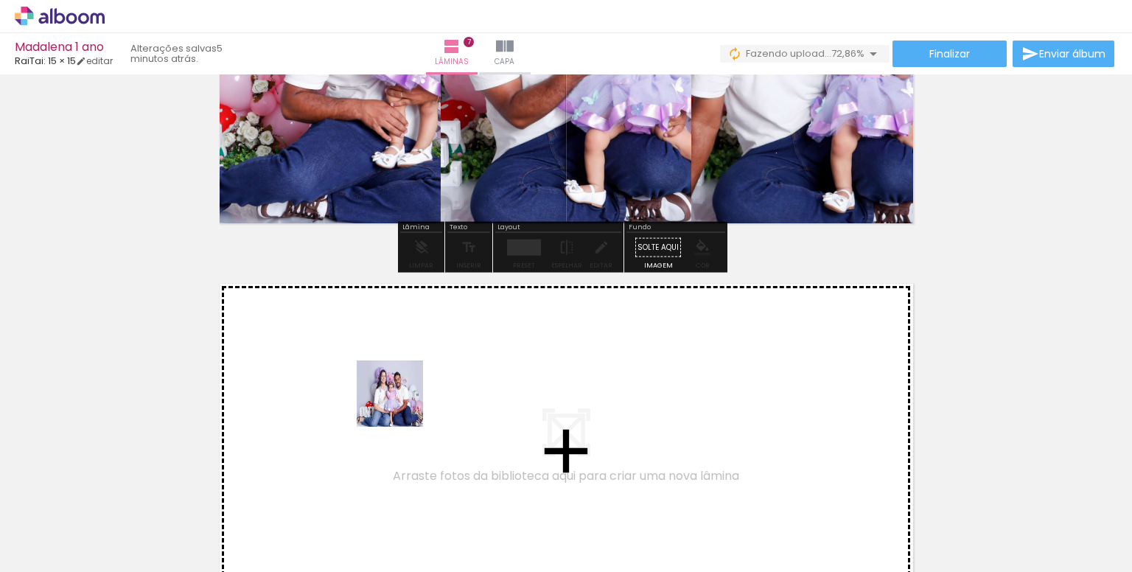
drag, startPoint x: 186, startPoint y: 528, endPoint x: 420, endPoint y: 397, distance: 268.3
click at [420, 397] on quentale-workspace at bounding box center [566, 286] width 1132 height 572
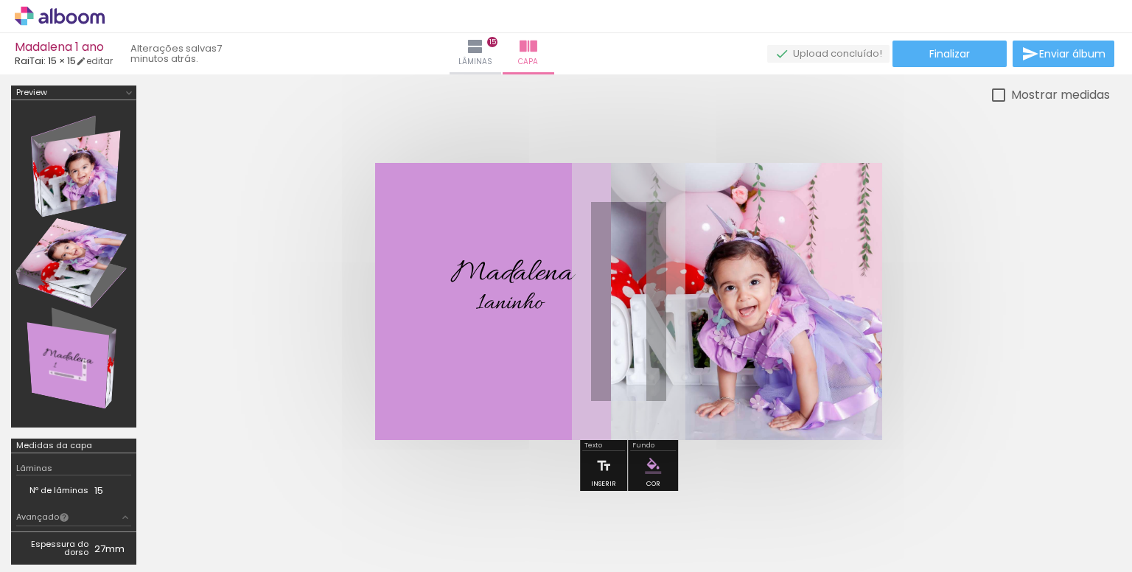
scroll to position [0, 4310]
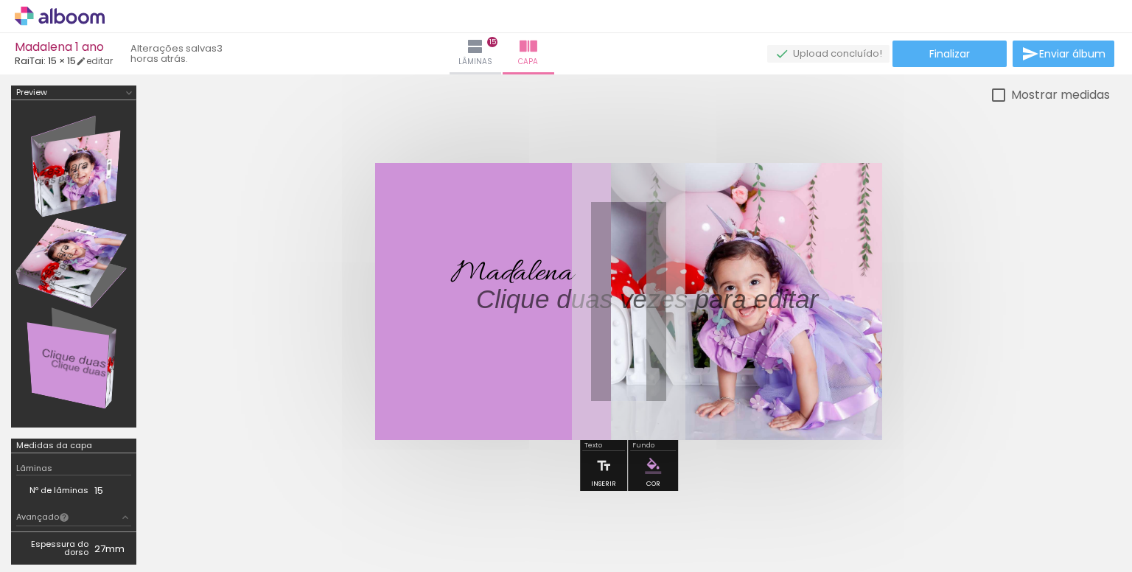
scroll to position [0, 4310]
click at [976, 269] on quentale-cover at bounding box center [628, 301] width 845 height 277
click at [251, 228] on quentale-cover at bounding box center [628, 301] width 845 height 277
drag, startPoint x: 545, startPoint y: 307, endPoint x: 559, endPoint y: 311, distance: 14.5
click at [545, 307] on p at bounding box center [658, 299] width 364 height 37
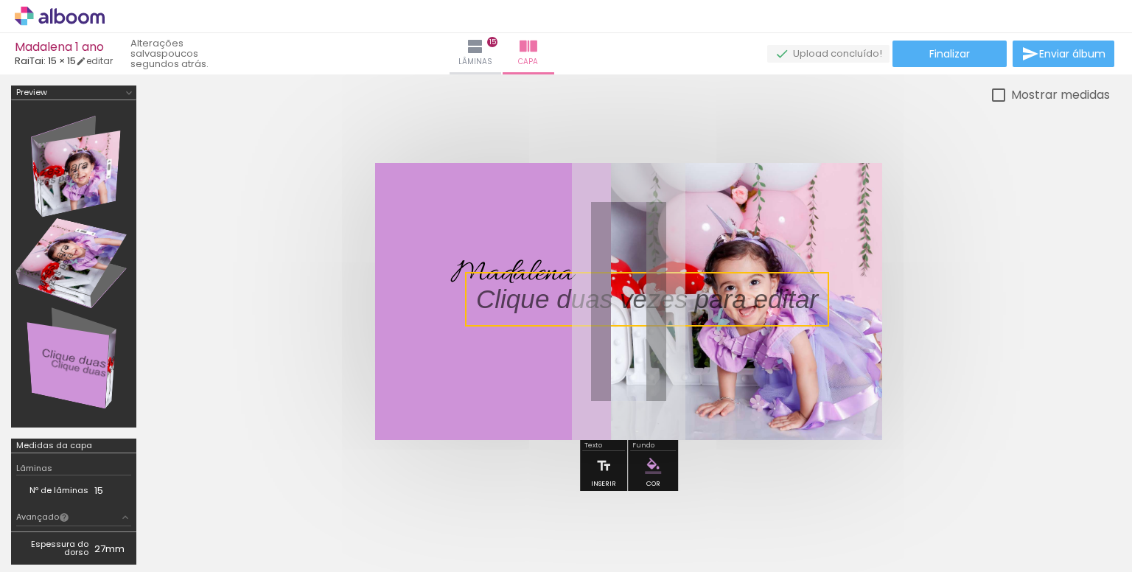
click at [996, 327] on quentale-cover at bounding box center [628, 301] width 845 height 277
drag, startPoint x: 674, startPoint y: 299, endPoint x: 616, endPoint y: 310, distance: 58.5
click at [616, 310] on p at bounding box center [658, 299] width 364 height 37
drag, startPoint x: 632, startPoint y: 299, endPoint x: 606, endPoint y: 301, distance: 25.9
click at [606, 301] on p at bounding box center [658, 299] width 364 height 37
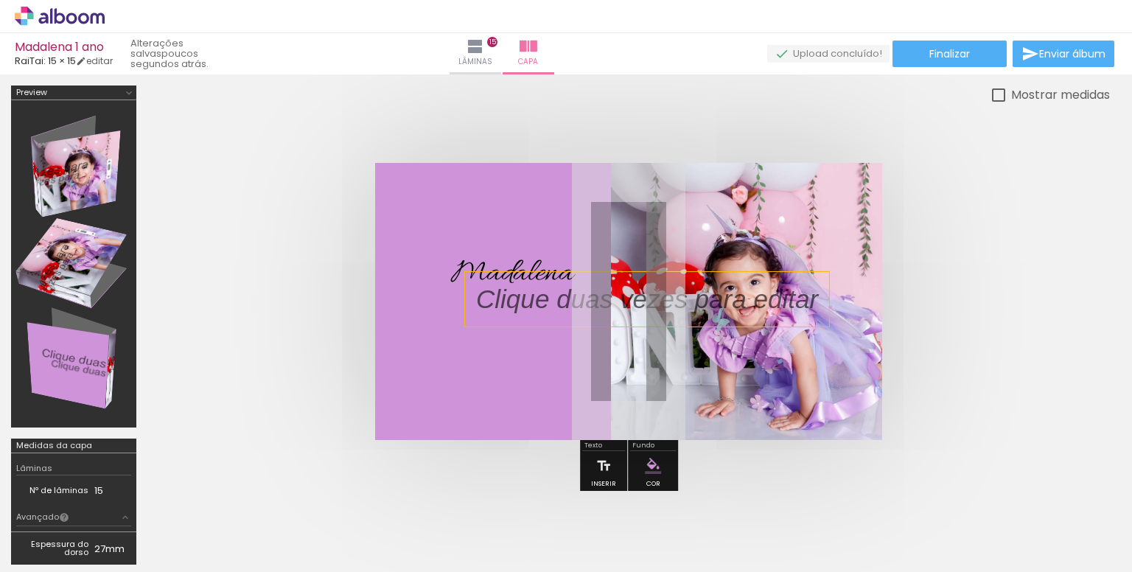
click at [604, 301] on p at bounding box center [658, 299] width 364 height 37
click at [0, 0] on quentale-selection at bounding box center [0, 0] width 0 height 0
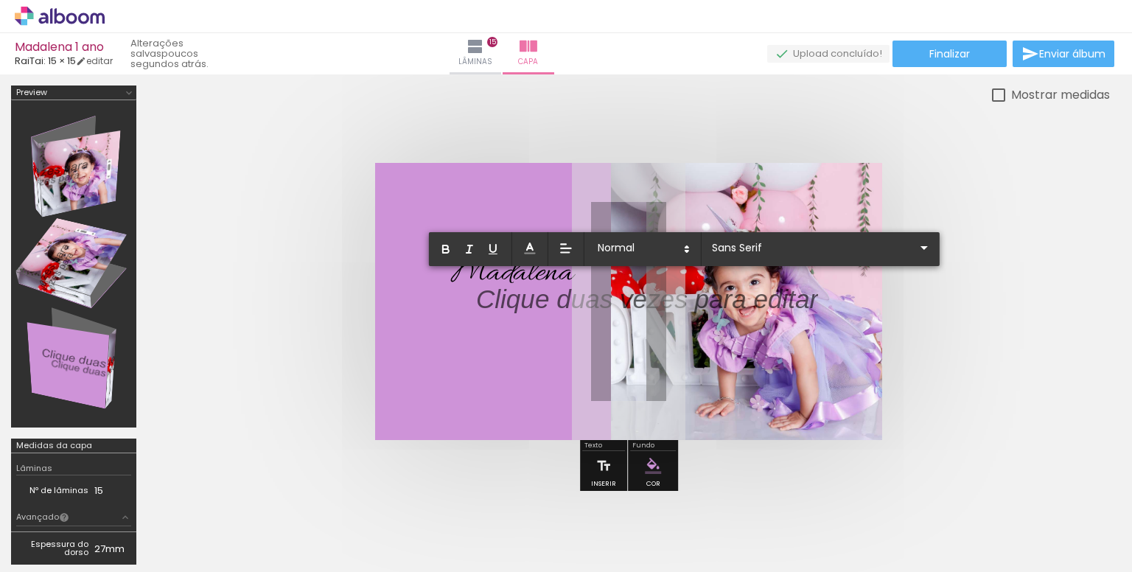
click at [258, 331] on quentale-cover at bounding box center [628, 301] width 845 height 277
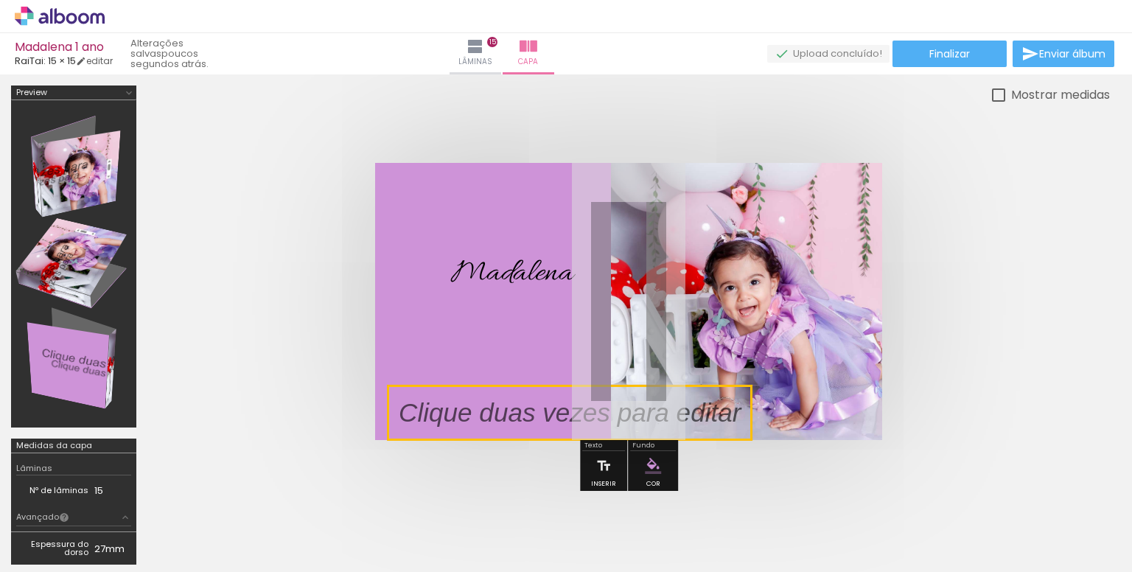
drag, startPoint x: 504, startPoint y: 299, endPoint x: 421, endPoint y: 481, distance: 200.9
click at [425, 492] on quentale-workspace at bounding box center [566, 286] width 1132 height 572
click at [511, 270] on span "Madalena" at bounding box center [512, 274] width 122 height 41
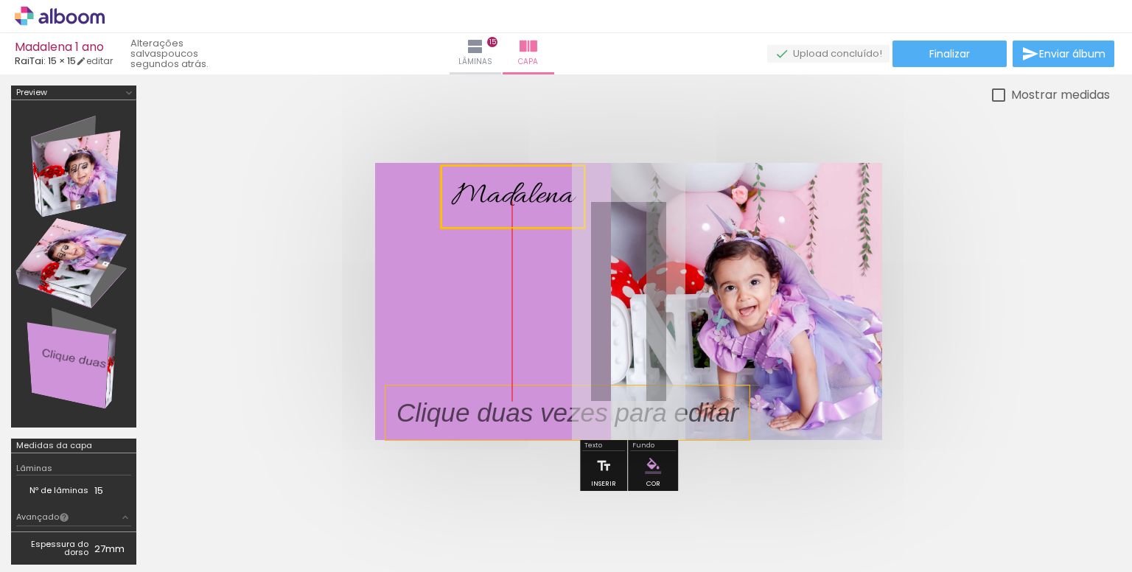
drag, startPoint x: 513, startPoint y: 275, endPoint x: 504, endPoint y: 170, distance: 105.8
click at [502, 150] on quentale-cover-editor at bounding box center [628, 330] width 963 height 490
click at [516, 192] on quentale-selection at bounding box center [513, 196] width 144 height 63
type input "Allura"
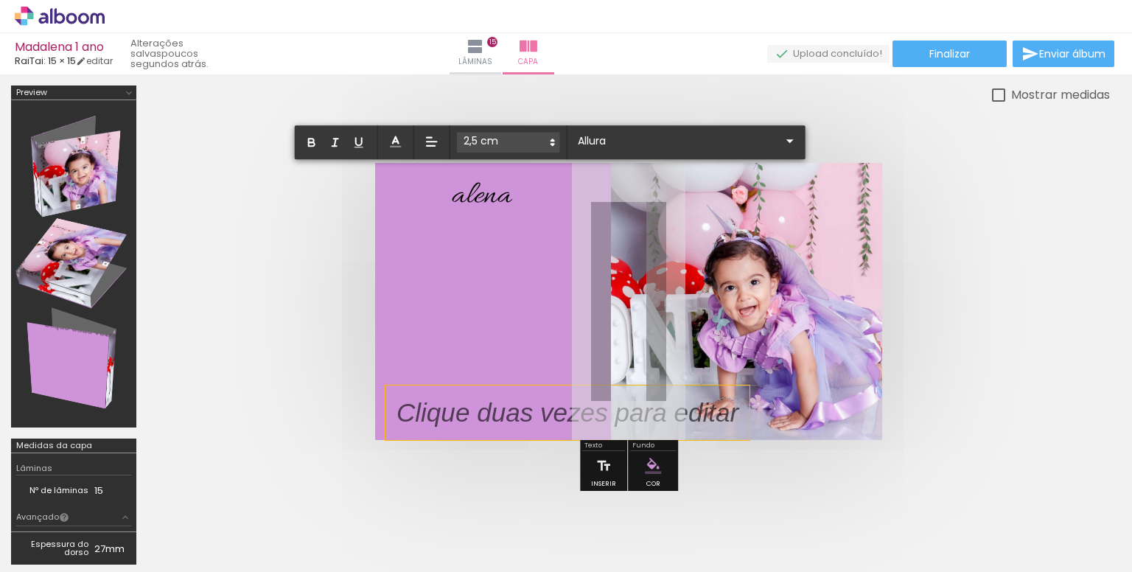
click at [509, 193] on span "alena" at bounding box center [482, 196] width 60 height 41
type input "Sans Serif"
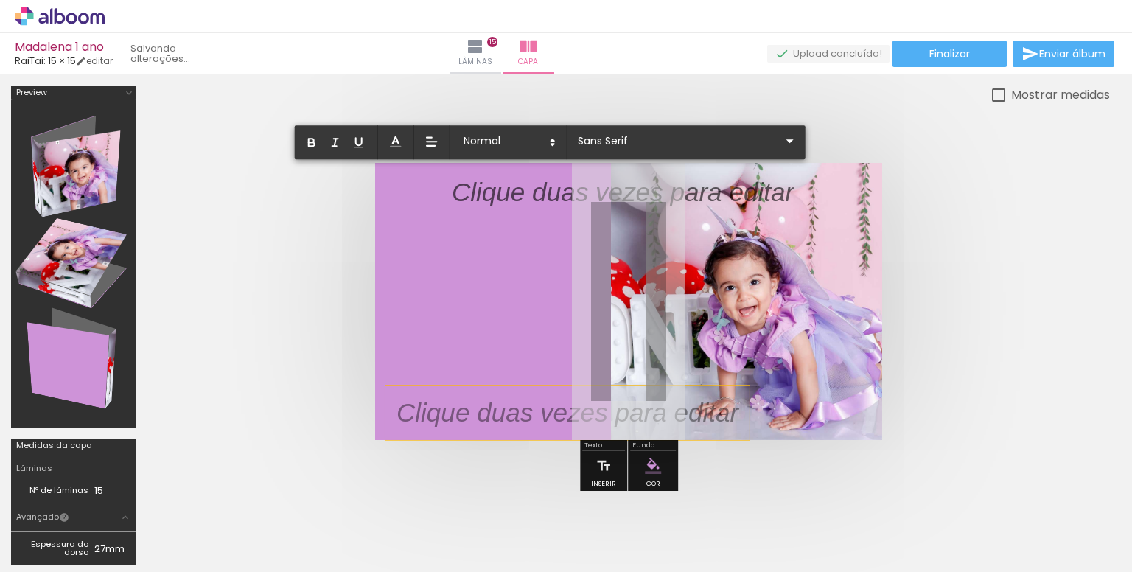
click at [200, 245] on div at bounding box center [628, 301] width 963 height 395
click at [268, 237] on quentale-cover at bounding box center [628, 301] width 845 height 277
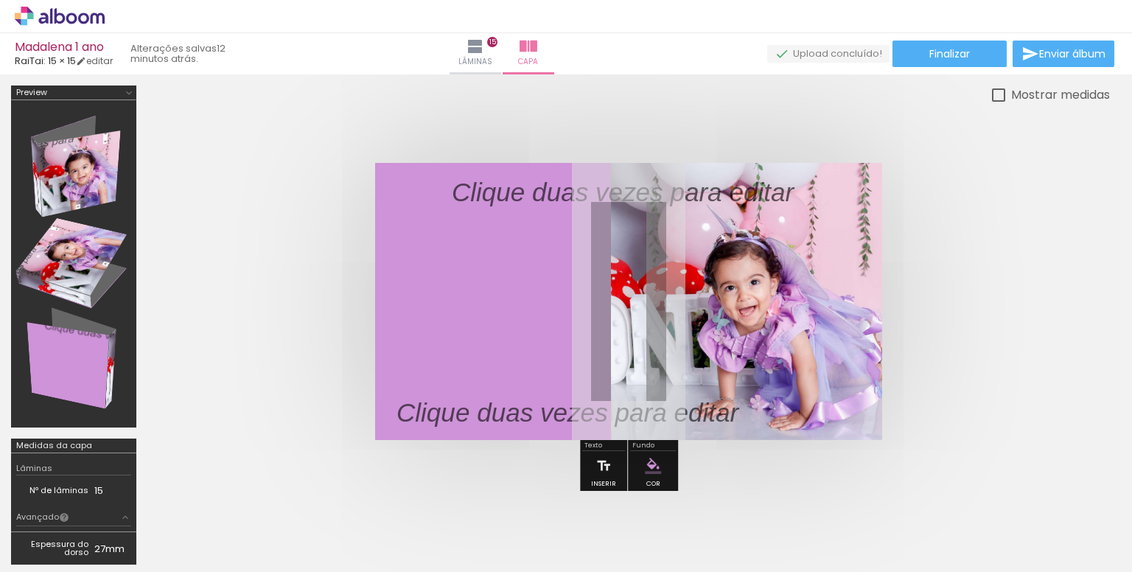
scroll to position [0, 4310]
